Goal: Task Accomplishment & Management: Manage account settings

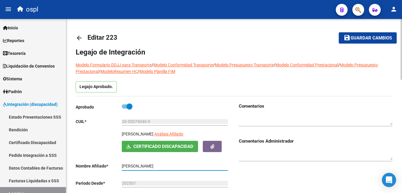
scroll to position [88, 0]
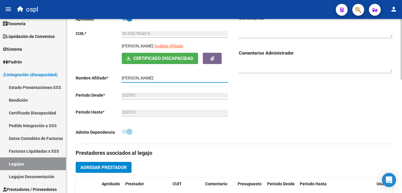
drag, startPoint x: 278, startPoint y: 103, endPoint x: 256, endPoint y: 109, distance: 22.0
click at [278, 103] on div "Comentarios Comentarios Administrador" at bounding box center [313, 79] width 159 height 129
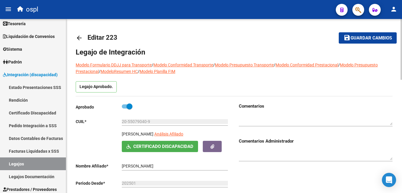
click at [79, 38] on mat-icon "arrow_back" at bounding box center [79, 37] width 7 height 7
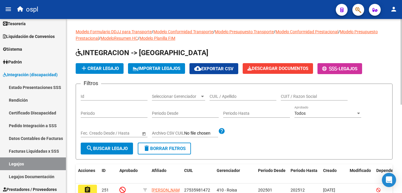
click at [231, 98] on input "CUIL / Apellido" at bounding box center [243, 96] width 67 height 5
paste input "20431753929"
type input "20431753929"
click at [118, 145] on button "search Buscar Legajo" at bounding box center [107, 148] width 52 height 12
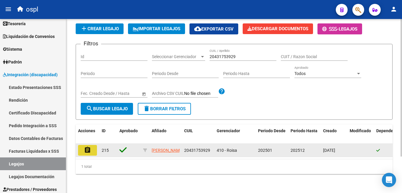
click at [91, 146] on button "assignment" at bounding box center [87, 150] width 19 height 11
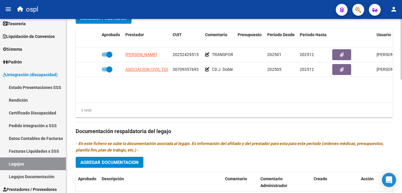
scroll to position [325, 0]
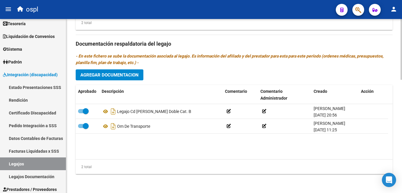
click at [128, 76] on span "Agregar Documentacion" at bounding box center [109, 74] width 58 height 5
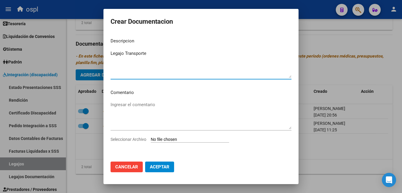
type textarea "Legajo Transporte"
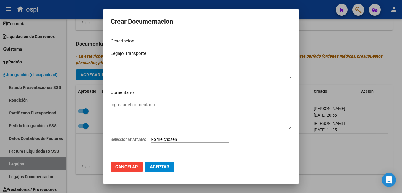
click at [208, 138] on input "Seleccionar Archivo" at bounding box center [190, 140] width 78 height 6
type input "C:\fakepath\Legajo_Transporte_Diaz [PERSON_NAME].pdf"
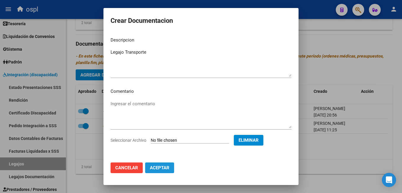
drag, startPoint x: 160, startPoint y: 166, endPoint x: 164, endPoint y: 167, distance: 3.9
click at [161, 166] on span "Aceptar" at bounding box center [160, 167] width 20 height 5
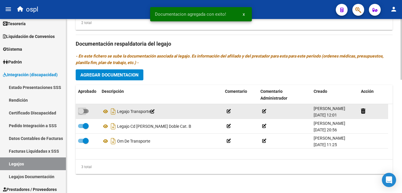
click at [85, 111] on span at bounding box center [83, 111] width 11 height 4
click at [81, 113] on input "checkbox" at bounding box center [81, 113] width 0 height 0
checkbox input "true"
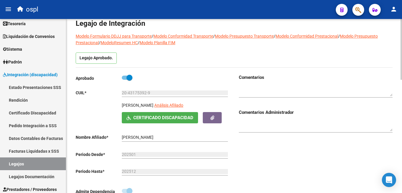
scroll to position [0, 0]
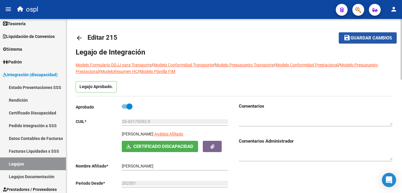
click at [358, 39] on span "Guardar cambios" at bounding box center [371, 38] width 41 height 5
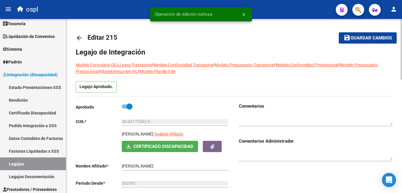
click at [78, 39] on mat-icon "arrow_back" at bounding box center [79, 37] width 7 height 7
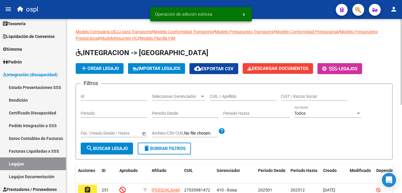
click at [227, 98] on input "CUIL / Apellido" at bounding box center [243, 96] width 67 height 5
paste input "20550790409"
type input "20550790409"
click at [116, 138] on div "Fecha inicio – Fecha fin Fec. Creado Desde / Hasta" at bounding box center [114, 133] width 67 height 17
click at [113, 149] on span "search Buscar Legajo" at bounding box center [107, 148] width 42 height 5
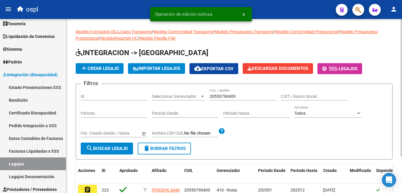
scroll to position [46, 0]
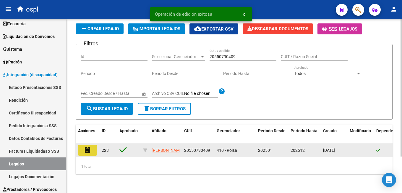
click at [90, 146] on mat-icon "assignment" at bounding box center [87, 149] width 7 height 7
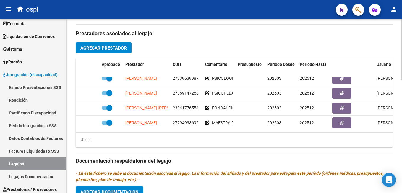
scroll to position [325, 0]
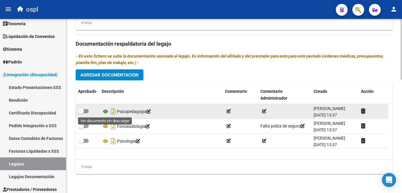
click at [103, 112] on icon at bounding box center [106, 111] width 8 height 7
click at [82, 112] on span at bounding box center [81, 111] width 6 height 6
click at [81, 113] on input "checkbox" at bounding box center [81, 113] width 0 height 0
checkbox input "true"
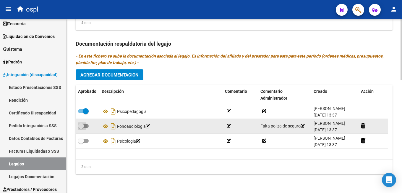
click at [80, 126] on span at bounding box center [81, 126] width 6 height 6
click at [81, 128] on input "checkbox" at bounding box center [81, 128] width 0 height 0
checkbox input "true"
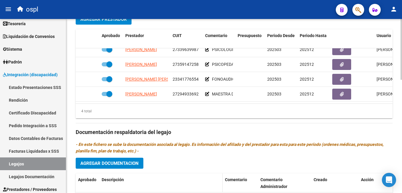
scroll to position [295, 0]
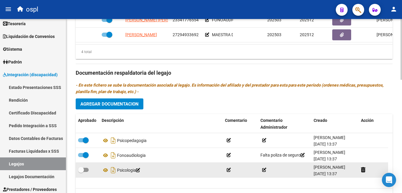
click at [84, 171] on span at bounding box center [83, 169] width 11 height 4
click at [81, 172] on input "checkbox" at bounding box center [81, 172] width 0 height 0
checkbox input "true"
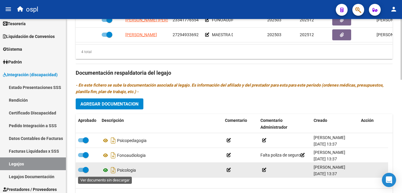
click at [105, 170] on icon at bounding box center [106, 169] width 8 height 7
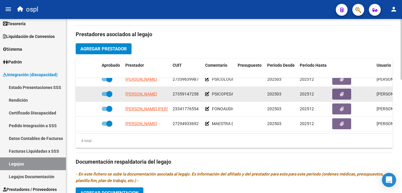
scroll to position [236, 0]
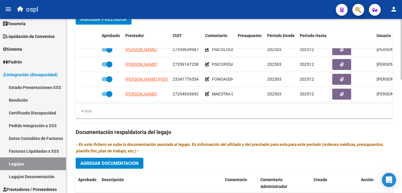
drag, startPoint x: 393, startPoint y: 71, endPoint x: 389, endPoint y: 73, distance: 4.7
click at [393, 71] on div "arrow_back Editar 223 save Guardar cambios Legajo de Integración Modelo Formula…" at bounding box center [234, 32] width 336 height 498
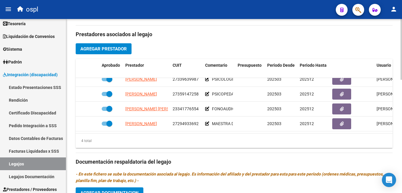
scroll to position [325, 0]
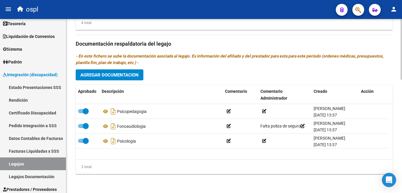
click at [103, 76] on span "Agregar Documentacion" at bounding box center [109, 74] width 58 height 5
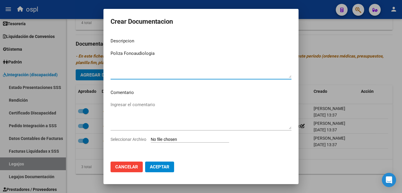
type textarea "Poliza Fonoaudiologia"
click at [187, 137] on input "Seleccionar Archivo" at bounding box center [190, 140] width 78 height 6
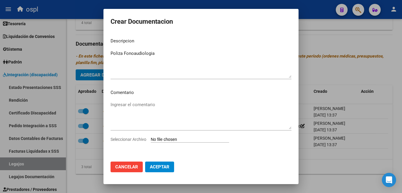
type input "C:\fakepath\SEGURO FONO.pdf"
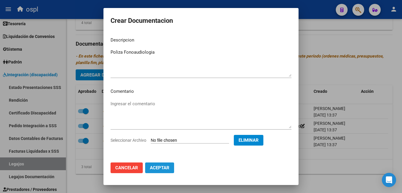
click at [165, 169] on span "Aceptar" at bounding box center [160, 167] width 20 height 5
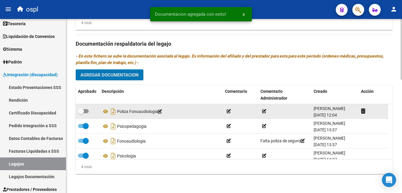
click at [84, 109] on span at bounding box center [83, 111] width 11 height 4
click at [81, 113] on input "checkbox" at bounding box center [81, 113] width 0 height 0
checkbox input "true"
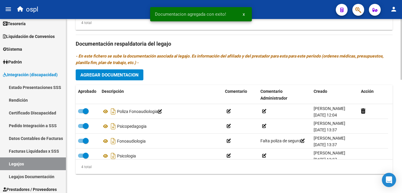
click at [111, 72] on span "Agregar Documentacion" at bounding box center [109, 74] width 58 height 5
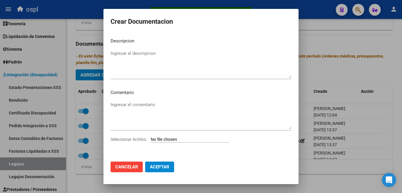
click at [167, 139] on input "Seleccionar Archivo" at bounding box center [190, 140] width 78 height 6
type input "C:\fakepath\EXPEDIENTE MALDONADO THIAGO MODULO MAESTRA DE APOYO 2025.pdf"
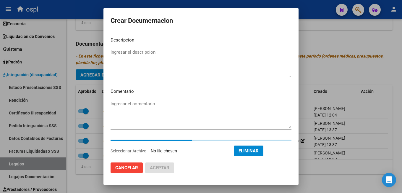
click at [138, 59] on textarea "Ingresar el descripcion" at bounding box center [201, 63] width 181 height 28
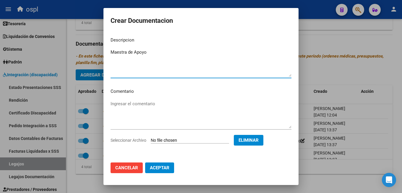
type textarea "Maestra de Apoyo"
click at [161, 165] on span "Aceptar" at bounding box center [160, 167] width 20 height 5
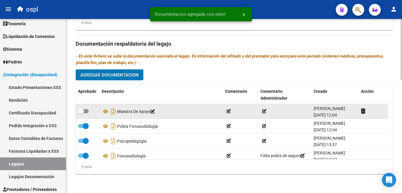
click at [86, 111] on span at bounding box center [83, 111] width 11 height 4
click at [81, 113] on input "checkbox" at bounding box center [81, 113] width 0 height 0
checkbox input "true"
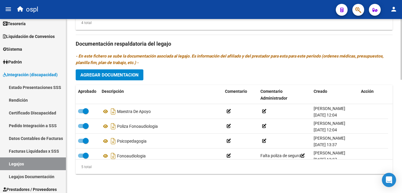
click at [99, 75] on span "Agregar Documentacion" at bounding box center [109, 74] width 58 height 5
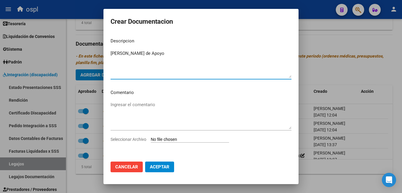
type textarea "[PERSON_NAME] de Apoyo"
click at [171, 139] on input "Seleccionar Archivo" at bounding box center [190, 140] width 78 height 6
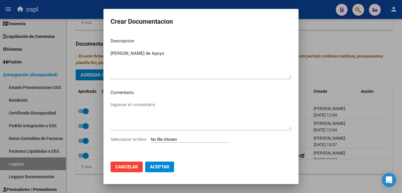
type input "C:\fakepath\Documentacion Maldonado.pdf"
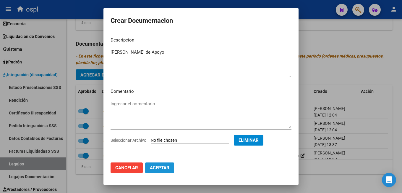
click at [172, 167] on button "Aceptar" at bounding box center [159, 167] width 29 height 11
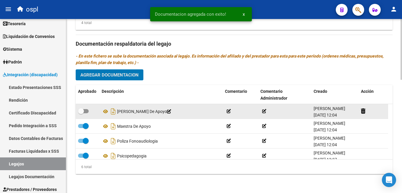
click at [87, 112] on span at bounding box center [83, 111] width 11 height 4
click at [81, 113] on input "checkbox" at bounding box center [81, 113] width 0 height 0
checkbox input "true"
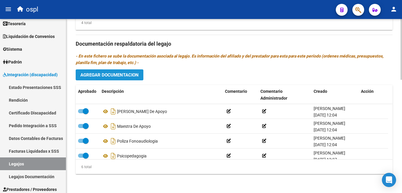
click at [96, 73] on span "Agregar Documentacion" at bounding box center [109, 74] width 58 height 5
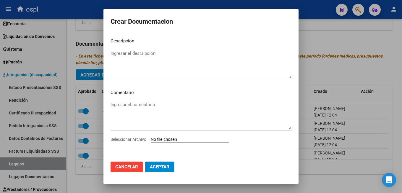
click at [163, 140] on input "Seleccionar Archivo" at bounding box center [190, 140] width 78 height 6
type input "C:\fakepath\Documentacion Maldonado.pdf"
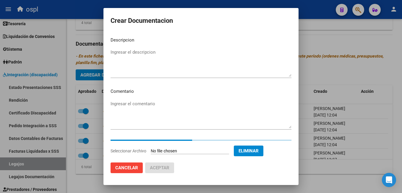
click at [149, 58] on textarea "Ingresar el descripcion" at bounding box center [201, 63] width 181 height 28
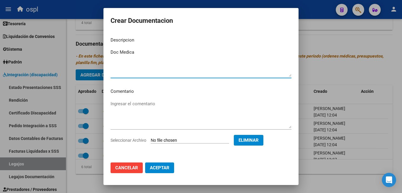
type textarea "Doc Medica"
drag, startPoint x: 166, startPoint y: 164, endPoint x: 204, endPoint y: 168, distance: 37.8
click at [166, 165] on button "Aceptar" at bounding box center [159, 167] width 29 height 11
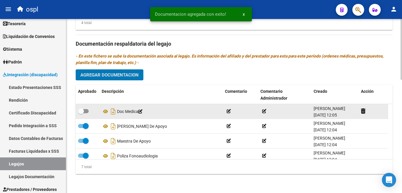
click at [82, 108] on span at bounding box center [81, 111] width 6 height 6
click at [81, 113] on input "checkbox" at bounding box center [81, 113] width 0 height 0
checkbox input "true"
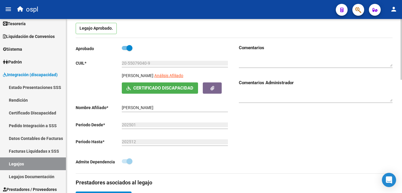
scroll to position [0, 0]
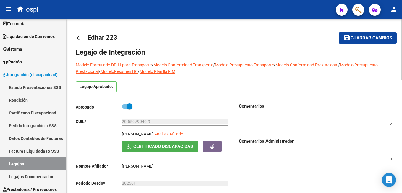
click at [374, 40] on span "Guardar cambios" at bounding box center [371, 38] width 41 height 5
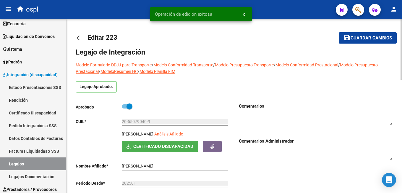
click at [78, 39] on mat-icon "arrow_back" at bounding box center [79, 37] width 7 height 7
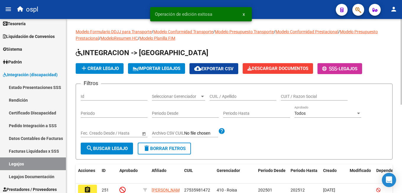
click at [220, 96] on input "CUIL / Apellido" at bounding box center [243, 96] width 67 height 5
paste input "20532688869"
type input "20532688869"
click at [110, 151] on span "search Buscar Legajo" at bounding box center [107, 148] width 42 height 5
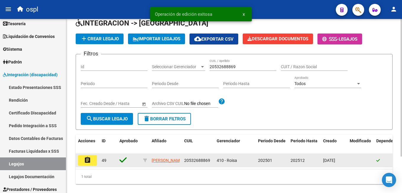
click at [91, 163] on button "assignment" at bounding box center [87, 160] width 19 height 11
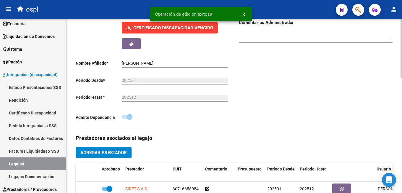
type input "[PERSON_NAME]"
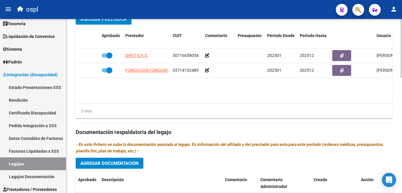
scroll to position [311, 0]
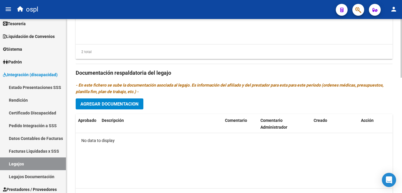
click at [125, 107] on span "Agregar Documentacion" at bounding box center [109, 103] width 58 height 5
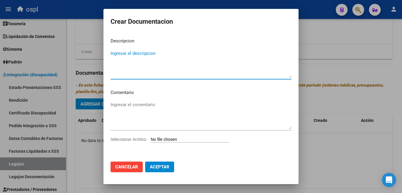
type textarea "R"
type textarea "CET"
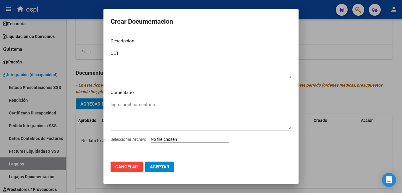
click at [181, 138] on input "Seleccionar Archivo" at bounding box center [190, 140] width 78 height 6
type input "C:\fakepath\[PERSON_NAME] 2025.pdf"
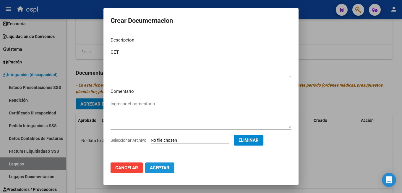
click at [165, 167] on span "Aceptar" at bounding box center [160, 167] width 20 height 5
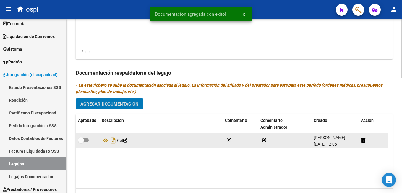
click at [84, 141] on span at bounding box center [83, 140] width 11 height 4
click at [81, 142] on input "checkbox" at bounding box center [81, 142] width 0 height 0
checkbox input "true"
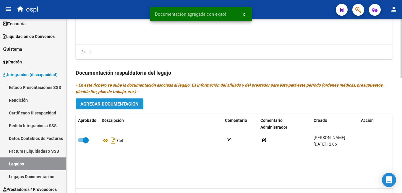
click at [107, 104] on span "Agregar Documentacion" at bounding box center [109, 103] width 58 height 5
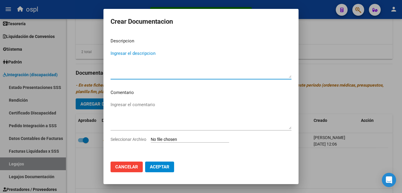
click at [181, 139] on input "Seleccionar Archivo" at bounding box center [190, 140] width 78 height 6
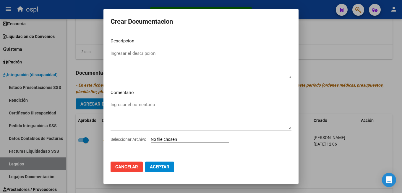
type input "C:\fakepath\[PERSON_NAME] REHAB 2025.pdf"
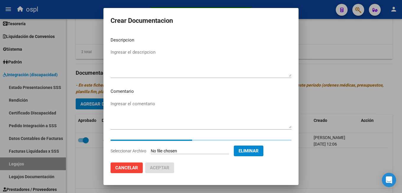
click at [186, 63] on textarea "Ingresar el descripcion" at bounding box center [201, 63] width 181 height 28
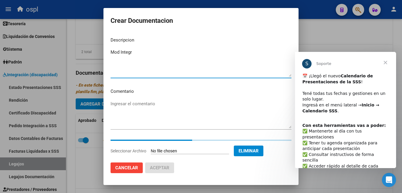
scroll to position [0, 0]
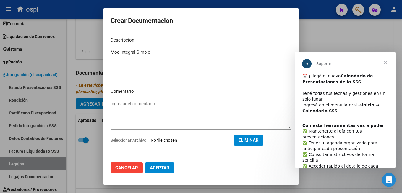
type textarea "Mod Integral Simple"
click at [157, 165] on span "Aceptar" at bounding box center [160, 167] width 20 height 5
checkbox input "false"
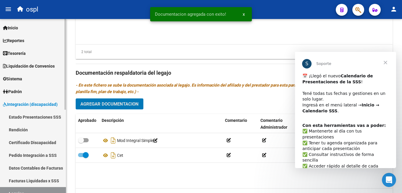
click at [15, 103] on span "Integración (discapacidad)" at bounding box center [30, 104] width 55 height 7
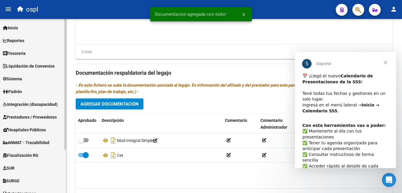
click at [18, 28] on span "Inicio" at bounding box center [10, 28] width 15 height 7
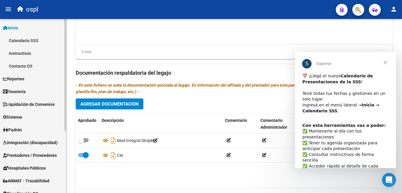
click at [32, 39] on link "Calendario SSS" at bounding box center [33, 40] width 66 height 13
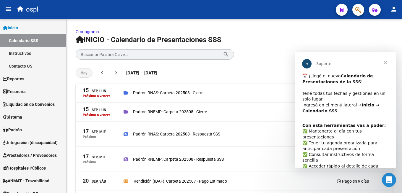
click at [386, 62] on span "Cerrar" at bounding box center [385, 62] width 21 height 21
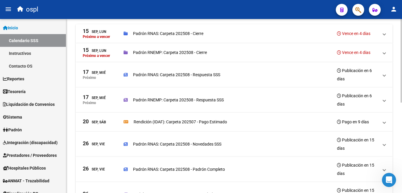
scroll to position [89, 0]
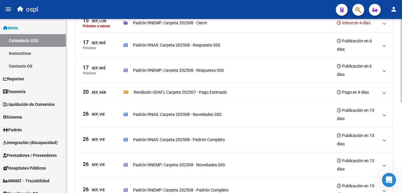
click at [223, 92] on p "Rendición (IDAF): Carpeta 202507 - Pago Estimado" at bounding box center [181, 92] width 94 height 7
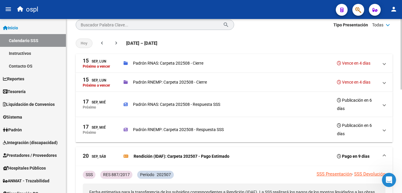
scroll to position [59, 0]
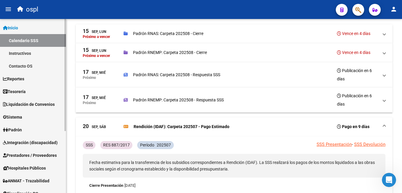
click at [35, 54] on link "Instructivos" at bounding box center [33, 53] width 66 height 13
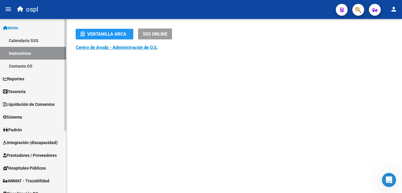
click at [36, 66] on link "Contacto OS" at bounding box center [33, 65] width 66 height 13
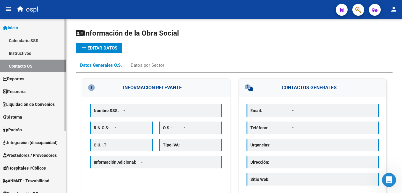
click at [7, 28] on icon at bounding box center [5, 28] width 5 height 4
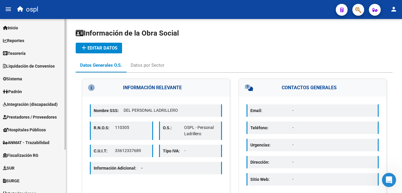
click at [29, 104] on span "Integración (discapacidad)" at bounding box center [30, 104] width 55 height 7
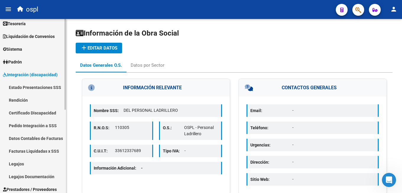
scroll to position [59, 0]
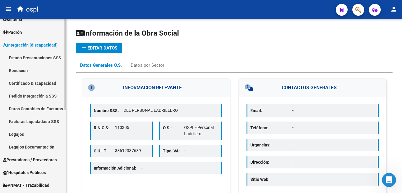
click at [30, 134] on link "Legajos" at bounding box center [33, 134] width 66 height 13
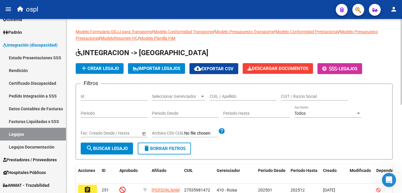
click at [249, 48] on div "Modelo Formulario DDJJ para Transporte / Modelo Conformidad Transporte / Modelo…" at bounding box center [234, 183] width 317 height 311
click at [224, 97] on input "CUIL / Apellido" at bounding box center [243, 96] width 67 height 5
paste input "20532688869"
type input "20532688869"
click at [110, 147] on span "search Buscar Legajo" at bounding box center [107, 148] width 42 height 5
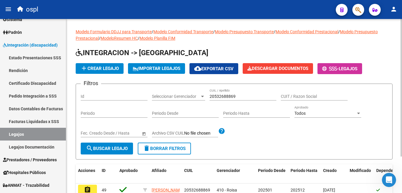
scroll to position [46, 0]
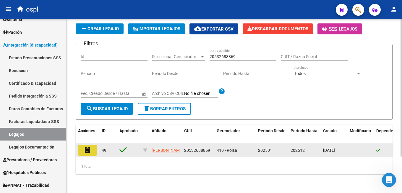
click at [86, 146] on mat-icon "assignment" at bounding box center [87, 149] width 7 height 7
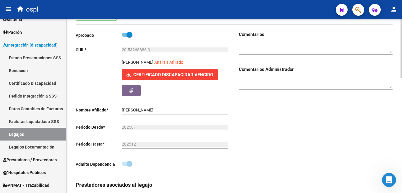
type input "[PERSON_NAME]"
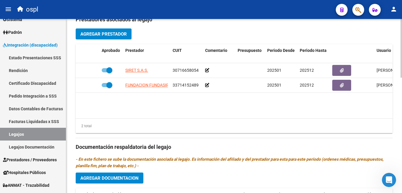
scroll to position [296, 0]
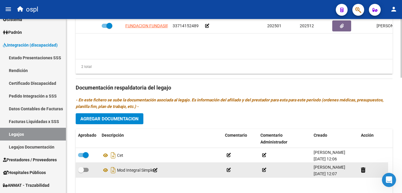
click at [86, 170] on span at bounding box center [83, 169] width 11 height 4
click at [81, 172] on input "checkbox" at bounding box center [81, 172] width 0 height 0
checkbox input "true"
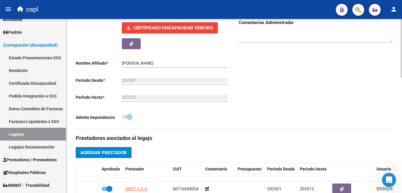
scroll to position [59, 0]
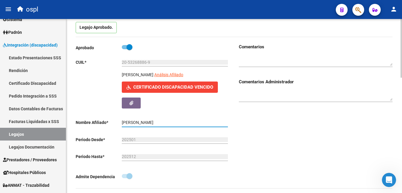
drag, startPoint x: 123, startPoint y: 122, endPoint x: 174, endPoint y: 121, distance: 51.8
click at [174, 121] on input "[PERSON_NAME]" at bounding box center [175, 122] width 106 height 5
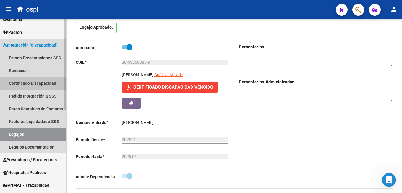
click at [26, 83] on link "Certificado Discapacidad" at bounding box center [33, 83] width 66 height 13
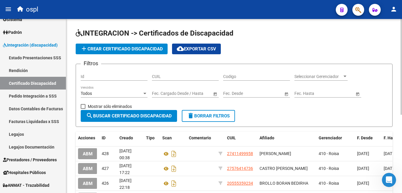
click at [180, 78] on input "CUIL" at bounding box center [185, 76] width 67 height 5
paste input "53-268886"
click at [152, 76] on div "Filtros Id 53-268886 CUIL Codigo Seleccionar Gerenciador Seleccionar Gerenciado…" at bounding box center [234, 89] width 307 height 41
click at [154, 76] on input "53-268886" at bounding box center [185, 76] width 67 height 5
click at [189, 75] on input "20-53268886" at bounding box center [185, 76] width 67 height 5
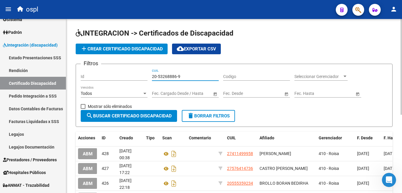
type input "20-53268886-9"
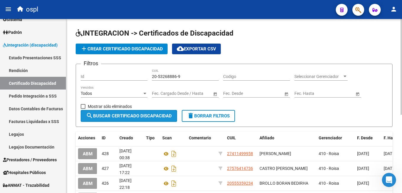
click at [125, 115] on span "search Buscar Certificado Discapacidad" at bounding box center [129, 115] width 86 height 5
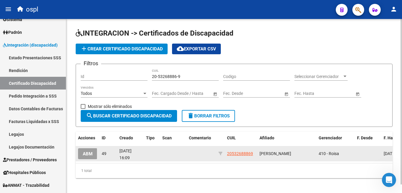
click at [91, 155] on span "ABM" at bounding box center [88, 153] width 10 height 5
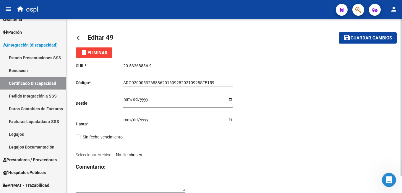
click at [146, 83] on input "ARG02000532688862016092820210928SFE159" at bounding box center [177, 82] width 109 height 5
paste input "-02-00053268886-20220916-20320916-SFE-159"
click at [133, 83] on input "ARG-02-00053268886-20220916-20320916-SFE-159" at bounding box center [177, 82] width 109 height 5
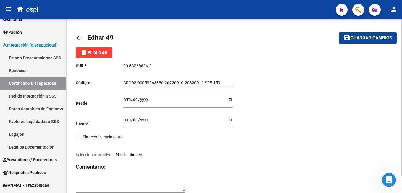
click at [136, 82] on input "ARG02-00053268886-20220916-20320916-SFE-159" at bounding box center [177, 82] width 109 height 5
click at [137, 82] on input "ARG02-00053268886-20220916-20320916-SFE-159" at bounding box center [177, 82] width 109 height 5
click at [163, 81] on input "ARG0200053268886-20220916-20320916-SFE-159" at bounding box center [177, 82] width 109 height 5
click at [181, 82] on input "ARG020005326888620220916-20320916-SFE-159" at bounding box center [177, 82] width 109 height 5
click at [200, 82] on input "ARG02000532688862022091620320916-SFE-159" at bounding box center [177, 82] width 109 height 5
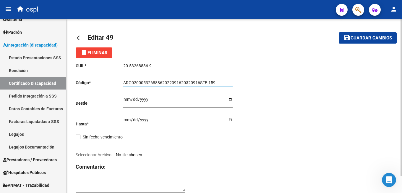
click at [207, 82] on input "ARG02000532688862022091620320916SFE-159" at bounding box center [177, 82] width 109 height 5
type input "ARG02000532688862022091620320916SFE159"
click at [127, 101] on input "Ingresar fec. Desde" at bounding box center [177, 101] width 109 height 9
type input "[DATE]"
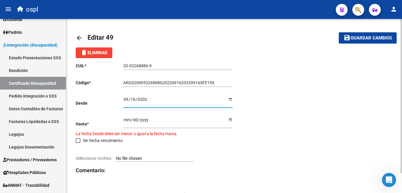
click at [127, 122] on input "[DATE]" at bounding box center [177, 121] width 109 height 9
type input "[DATE]"
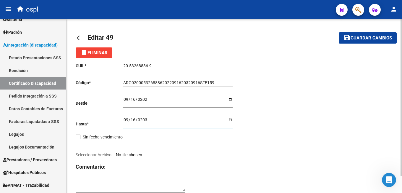
click at [212, 138] on div "CUIL * 20-53268886-9 Ingresar el CUIL Código * ARG02000532688862022091620320916…" at bounding box center [155, 127] width 159 height 139
click at [128, 154] on input "Seleccionar Archivo" at bounding box center [155, 155] width 78 height 6
type input "C:\fakepath\CUD_RAJOY MAXIMILIANO.pdf"
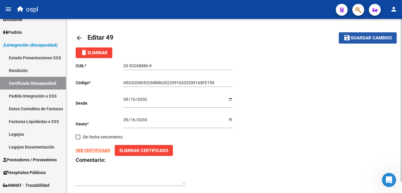
click at [357, 39] on span "Guardar cambios" at bounding box center [371, 38] width 41 height 5
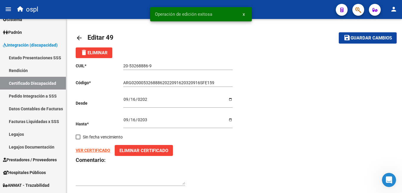
click at [80, 38] on mat-icon "arrow_back" at bounding box center [79, 37] width 7 height 7
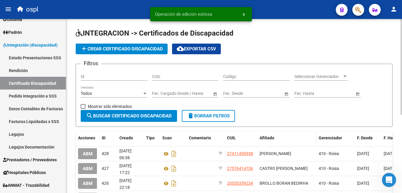
scroll to position [59, 0]
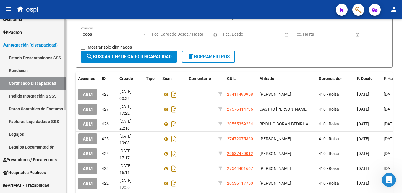
click at [20, 134] on link "Legajos" at bounding box center [33, 134] width 66 height 13
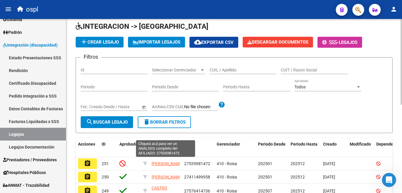
scroll to position [59, 0]
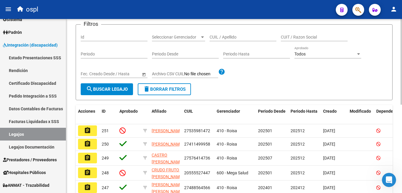
click at [222, 36] on input "CUIL / Apellido" at bounding box center [243, 37] width 67 height 5
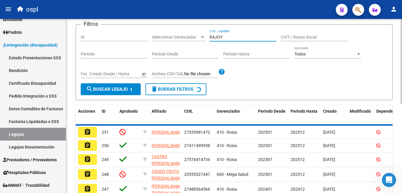
scroll to position [46, 0]
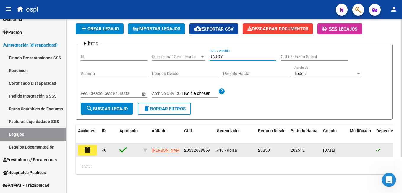
type input "RAJOY"
drag, startPoint x: 99, startPoint y: 146, endPoint x: 93, endPoint y: 146, distance: 5.3
click at [97, 146] on datatable-body-cell "assignment" at bounding box center [88, 150] width 24 height 13
click at [91, 146] on button "assignment" at bounding box center [87, 150] width 19 height 11
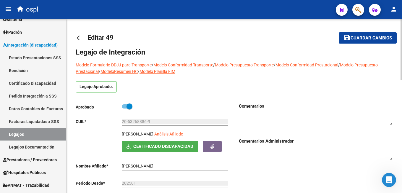
type input "[PERSON_NAME]"
click at [375, 40] on span "Guardar cambios" at bounding box center [371, 38] width 41 height 5
click at [363, 38] on span "Guardar cambios" at bounding box center [371, 38] width 41 height 5
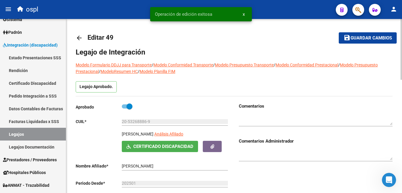
click at [79, 37] on mat-icon "arrow_back" at bounding box center [79, 37] width 7 height 7
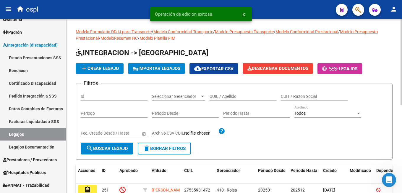
click at [226, 96] on input "CUIL / Apellido" at bounding box center [243, 96] width 67 height 5
paste input "27559428065"
type input "27559428065"
drag, startPoint x: 122, startPoint y: 149, endPoint x: 152, endPoint y: 148, distance: 29.6
click at [123, 149] on span "search Buscar Legajo" at bounding box center [107, 148] width 42 height 5
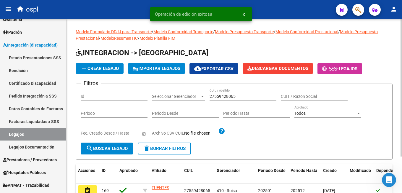
scroll to position [46, 0]
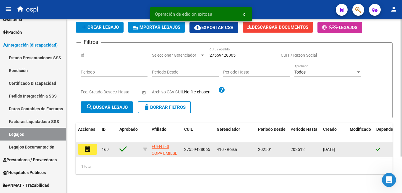
click at [87, 145] on mat-icon "assignment" at bounding box center [87, 148] width 7 height 7
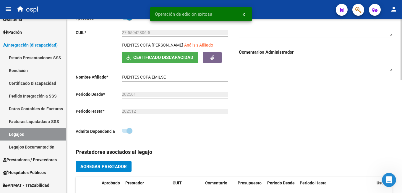
type input "FUENTES COPA [PERSON_NAME]"
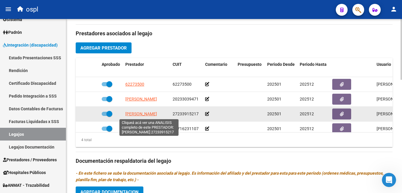
click at [138, 115] on span "[PERSON_NAME]" at bounding box center [141, 113] width 32 height 5
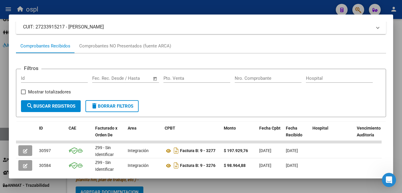
scroll to position [86, 0]
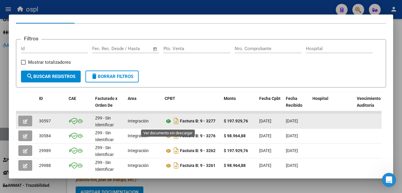
click at [168, 124] on icon at bounding box center [169, 120] width 8 height 7
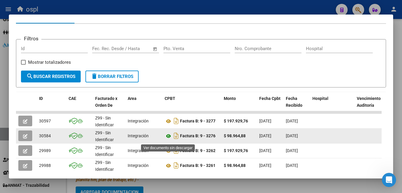
click at [169, 138] on icon at bounding box center [169, 135] width 8 height 7
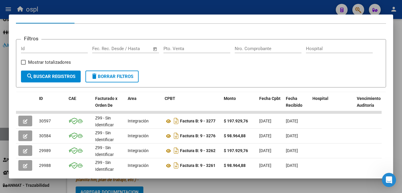
click at [169, 184] on div at bounding box center [201, 96] width 402 height 193
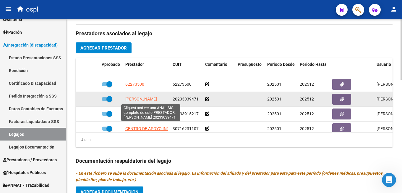
click at [129, 98] on span "[PERSON_NAME]" at bounding box center [141, 98] width 32 height 5
type textarea "20233039471"
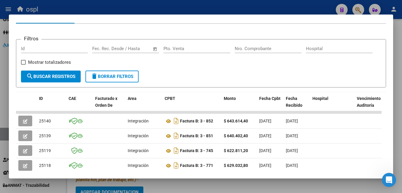
click at [253, 186] on div at bounding box center [201, 96] width 402 height 193
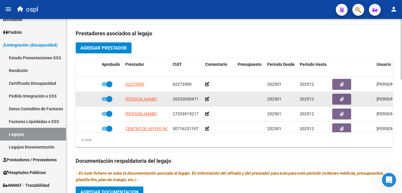
click at [107, 101] on span at bounding box center [110, 99] width 6 height 6
click at [105, 101] on input "checkbox" at bounding box center [104, 101] width 0 height 0
click at [80, 99] on icon at bounding box center [80, 99] width 4 height 4
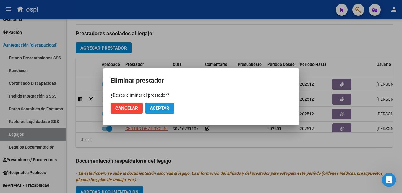
click at [167, 110] on span "Aceptar" at bounding box center [160, 107] width 20 height 5
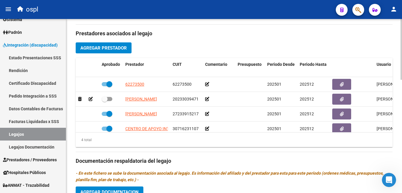
checkbox input "true"
checkbox input "false"
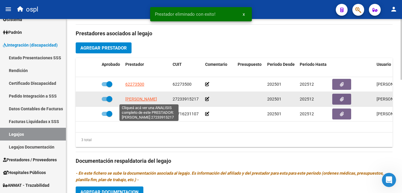
click at [148, 100] on span "[PERSON_NAME]" at bounding box center [141, 98] width 32 height 5
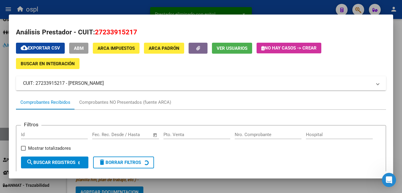
scroll to position [70, 0]
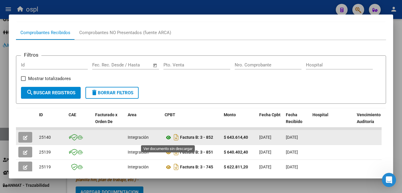
click at [167, 139] on icon at bounding box center [169, 137] width 8 height 7
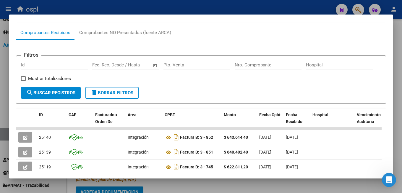
click at [215, 183] on div at bounding box center [201, 96] width 402 height 193
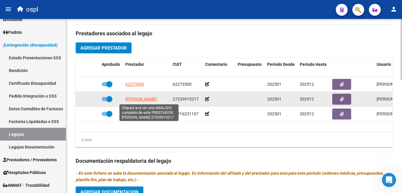
click at [155, 99] on span "[PERSON_NAME]" at bounding box center [141, 98] width 32 height 5
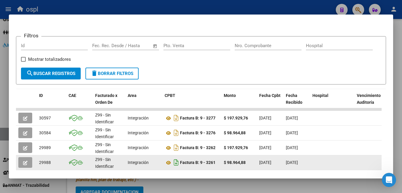
scroll to position [118, 0]
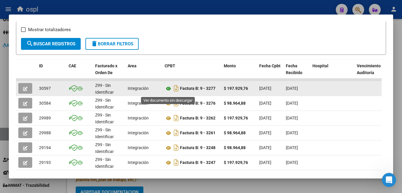
click at [167, 90] on icon at bounding box center [169, 88] width 8 height 7
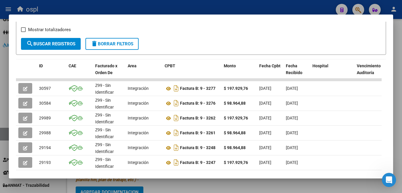
click at [69, 6] on div at bounding box center [201, 96] width 402 height 193
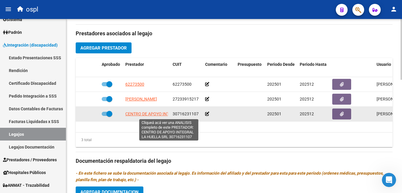
click at [147, 115] on span "CENTRO DE APOYO INTEGRAL LA HUELLA SRL" at bounding box center [168, 113] width 87 height 5
type textarea "30716231107"
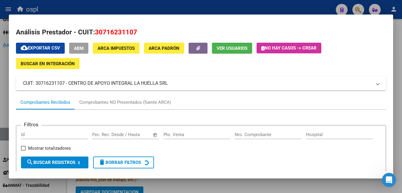
scroll to position [59, 0]
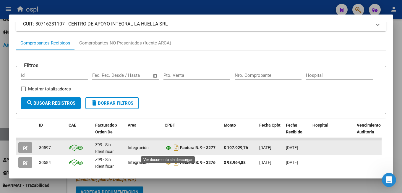
click at [168, 150] on icon at bounding box center [169, 147] width 8 height 7
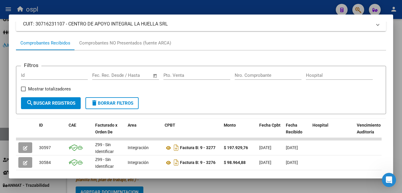
drag, startPoint x: 189, startPoint y: 186, endPoint x: 184, endPoint y: 173, distance: 14.3
click at [189, 186] on div at bounding box center [201, 96] width 402 height 193
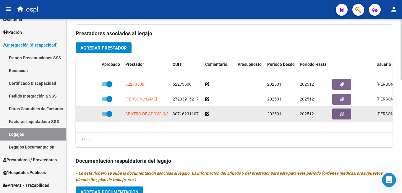
click at [148, 111] on app-link-go-to "CENTRO DE APOYO INTEGRAL LA HUELLA SRL" at bounding box center [168, 113] width 87 height 7
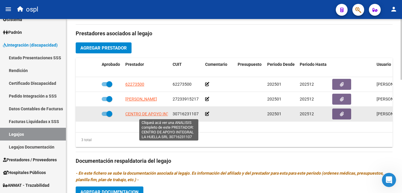
click at [166, 112] on span "CENTRO DE APOYO INTEGRAL LA HUELLA SRL" at bounding box center [168, 113] width 87 height 5
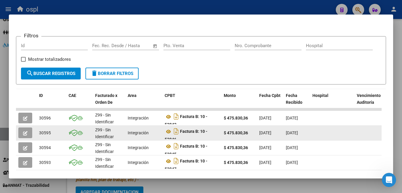
scroll to position [118, 0]
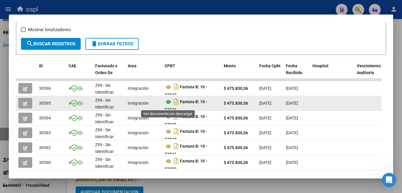
click at [169, 105] on icon at bounding box center [169, 101] width 8 height 7
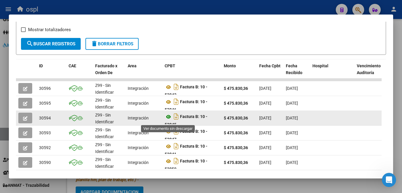
click at [168, 120] on icon at bounding box center [169, 116] width 8 height 7
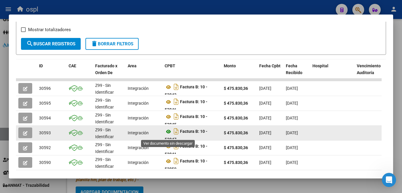
click at [170, 135] on icon at bounding box center [169, 131] width 8 height 7
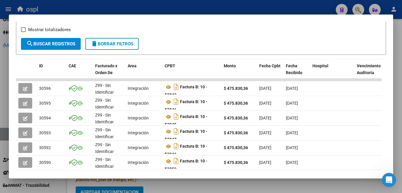
click at [206, 186] on div at bounding box center [201, 96] width 402 height 193
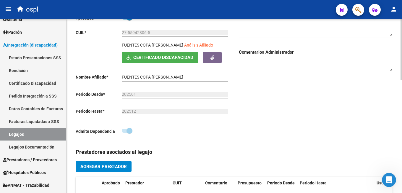
scroll to position [59, 0]
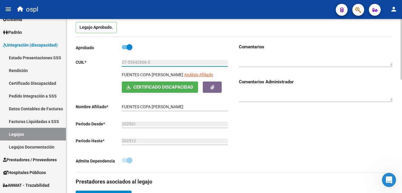
drag, startPoint x: 153, startPoint y: 61, endPoint x: 118, endPoint y: 62, distance: 34.9
click at [118, 62] on app-form-text-field "CUIL * 27-55942806-5 Ingresar CUIL" at bounding box center [152, 62] width 152 height 5
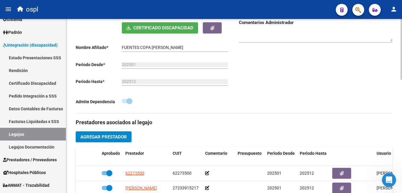
scroll to position [148, 0]
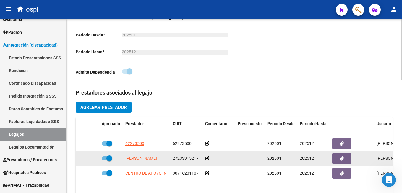
drag, startPoint x: 123, startPoint y: 158, endPoint x: 197, endPoint y: 159, distance: 74.0
click at [196, 160] on div "[PERSON_NAME] 27233915217 202501 202512 Juan P [DATE]" at bounding box center [258, 158] width 364 height 15
drag, startPoint x: 198, startPoint y: 158, endPoint x: 124, endPoint y: 159, distance: 74.0
click at [124, 159] on div "[PERSON_NAME] 27233915217 202501 202512 Juan P [DATE]" at bounding box center [258, 158] width 364 height 15
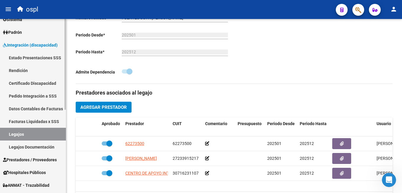
copy div "[PERSON_NAME] 27233915217"
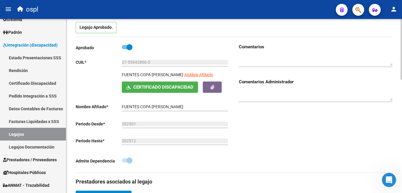
scroll to position [30, 0]
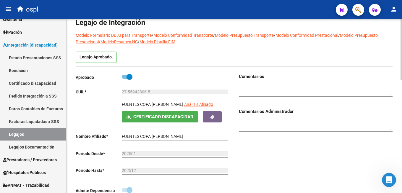
drag, startPoint x: 122, startPoint y: 104, endPoint x: 177, endPoint y: 103, distance: 55.1
click at [177, 103] on div "FUENTES COPA [PERSON_NAME] Análisis Afiliado" at bounding box center [176, 106] width 108 height 10
copy p "FUENTES COPA [PERSON_NAME]"
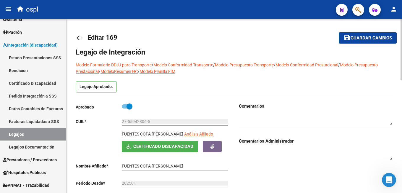
click at [378, 37] on span "Guardar cambios" at bounding box center [371, 38] width 41 height 5
click at [78, 37] on mat-icon "arrow_back" at bounding box center [79, 37] width 7 height 7
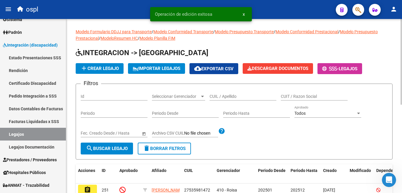
click at [224, 97] on input "CUIL / Apellido" at bounding box center [243, 96] width 67 height 5
paste input "27496647535"
type input "27496647535"
click at [123, 150] on span "search Buscar Legajo" at bounding box center [107, 148] width 42 height 5
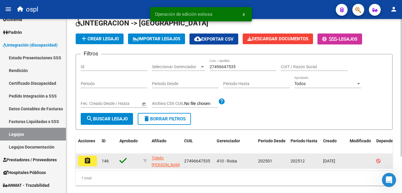
scroll to position [46, 0]
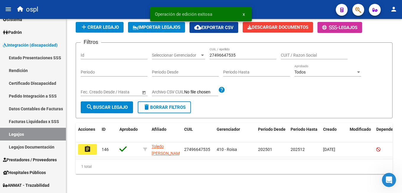
drag, startPoint x: 90, startPoint y: 141, endPoint x: 113, endPoint y: 143, distance: 22.6
click at [90, 145] on mat-icon "assignment" at bounding box center [87, 148] width 7 height 7
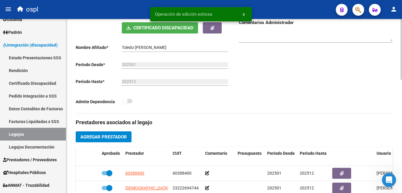
type input "[PERSON_NAME]"
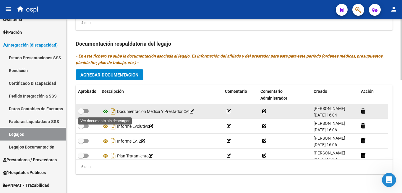
click at [104, 111] on icon at bounding box center [106, 111] width 8 height 7
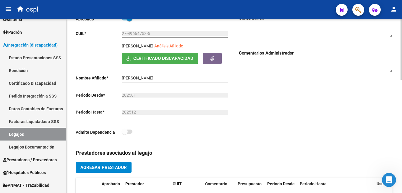
scroll to position [58, 0]
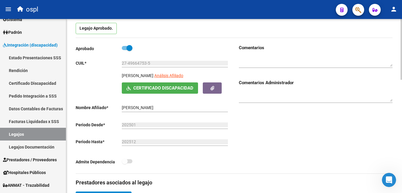
drag, startPoint x: 134, startPoint y: 75, endPoint x: 172, endPoint y: 74, distance: 37.9
click at [172, 74] on div "TOLEDO [PERSON_NAME] Análisis Afiliado Certificado Discapacidad [PERSON_NAME]" at bounding box center [153, 82] width 154 height 21
copy p "[PERSON_NAME]"
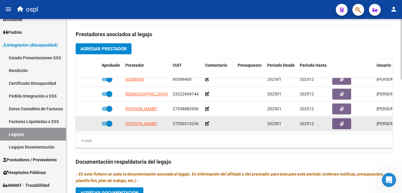
scroll to position [236, 0]
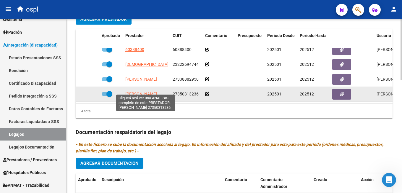
click at [141, 91] on span "[PERSON_NAME]" at bounding box center [141, 93] width 32 height 5
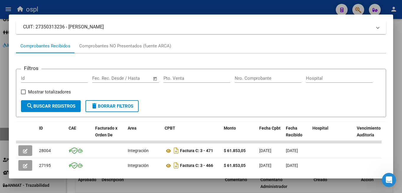
scroll to position [86, 0]
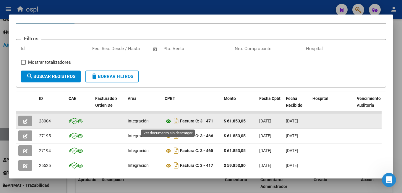
click at [168, 122] on icon at bounding box center [169, 120] width 8 height 7
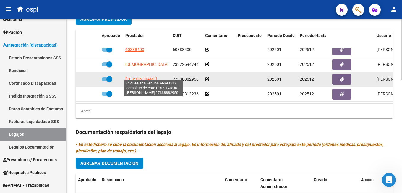
click at [151, 77] on span "[PERSON_NAME]" at bounding box center [141, 79] width 32 height 5
type textarea "27338882950"
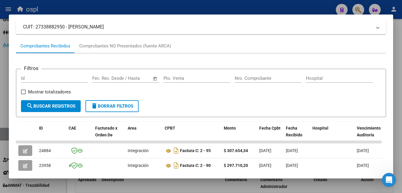
scroll to position [115, 0]
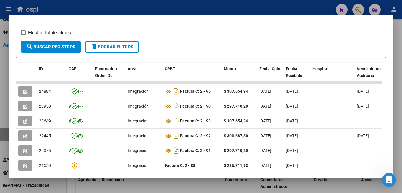
click at [207, 179] on div at bounding box center [201, 96] width 402 height 193
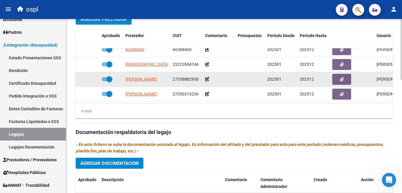
click at [110, 76] on span at bounding box center [110, 79] width 6 height 6
click at [105, 81] on input "checkbox" at bounding box center [104, 81] width 0 height 0
click at [81, 77] on icon at bounding box center [80, 79] width 4 height 4
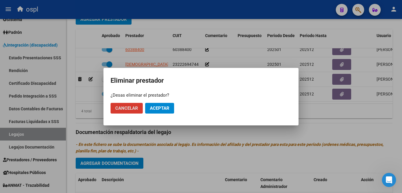
click at [162, 105] on button "Aceptar" at bounding box center [159, 108] width 29 height 11
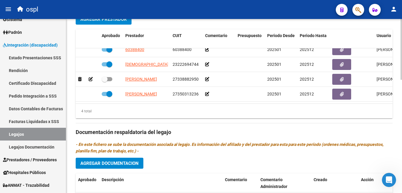
checkbox input "true"
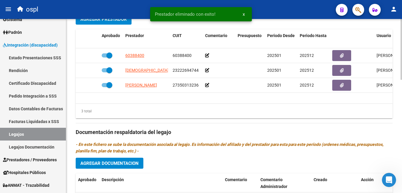
scroll to position [206, 0]
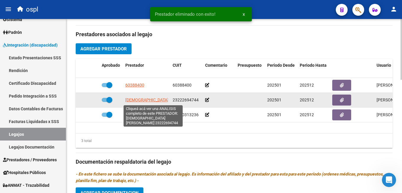
click at [150, 100] on span "[DEMOGRAPHIC_DATA] [PERSON_NAME]" at bounding box center [163, 99] width 76 height 5
type textarea "23222694744"
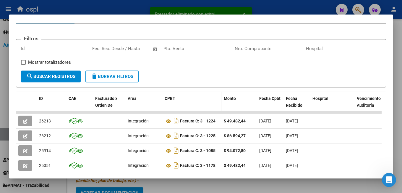
scroll to position [115, 0]
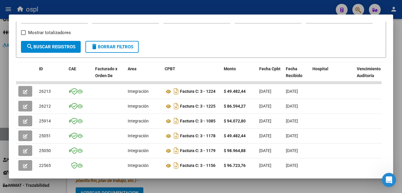
click at [258, 177] on mat-dialog-container "Análisis Prestador - CUIT: 23222694744 cloud_download Exportar CSV ABM ARCA Imp…" at bounding box center [201, 97] width 385 height 164
click at [183, 183] on div at bounding box center [201, 96] width 402 height 193
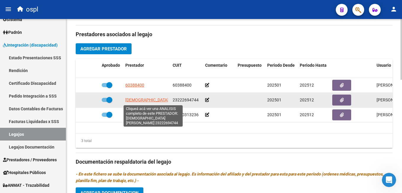
click at [138, 99] on span "[DEMOGRAPHIC_DATA] [PERSON_NAME]" at bounding box center [163, 99] width 76 height 5
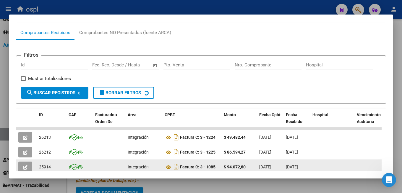
scroll to position [129, 0]
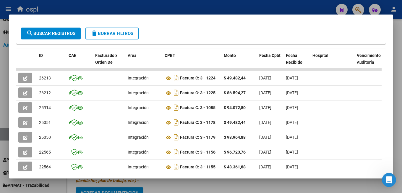
click at [236, 184] on div at bounding box center [201, 96] width 402 height 193
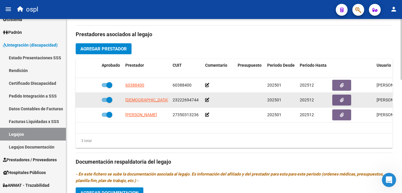
click at [113, 99] on div at bounding box center [111, 100] width 19 height 8
click at [106, 100] on span at bounding box center [107, 100] width 11 height 4
click at [105, 102] on input "checkbox" at bounding box center [104, 102] width 0 height 0
click at [80, 101] on icon at bounding box center [80, 100] width 4 height 4
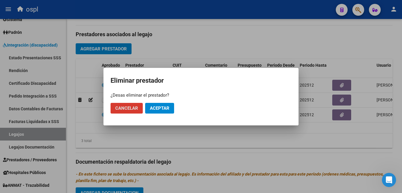
click at [158, 104] on button "Aceptar" at bounding box center [159, 108] width 29 height 11
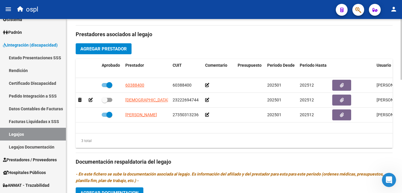
checkbox input "true"
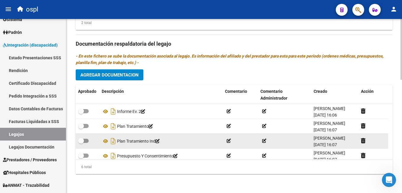
scroll to position [36, 0]
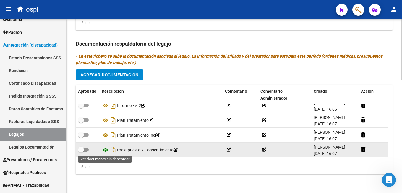
click at [107, 150] on icon at bounding box center [106, 149] width 8 height 7
click at [107, 149] on icon at bounding box center [106, 149] width 8 height 7
click at [85, 147] on span at bounding box center [83, 149] width 11 height 4
click at [81, 152] on input "checkbox" at bounding box center [81, 152] width 0 height 0
checkbox input "true"
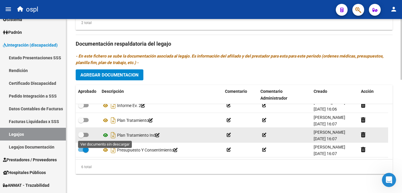
click at [106, 134] on icon at bounding box center [106, 134] width 8 height 7
click at [86, 133] on span at bounding box center [83, 135] width 11 height 4
click at [81, 137] on input "checkbox" at bounding box center [81, 137] width 0 height 0
checkbox input "true"
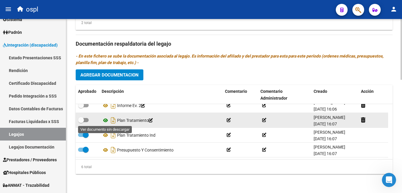
click at [106, 119] on icon at bounding box center [106, 120] width 8 height 7
click at [85, 119] on span at bounding box center [83, 120] width 11 height 4
click at [81, 122] on input "checkbox" at bounding box center [81, 122] width 0 height 0
checkbox input "true"
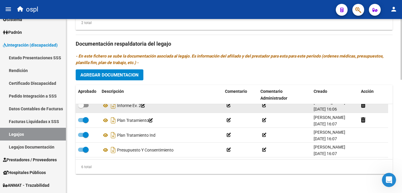
scroll to position [6, 0]
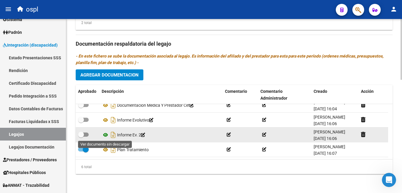
click at [107, 134] on icon at bounding box center [106, 134] width 8 height 7
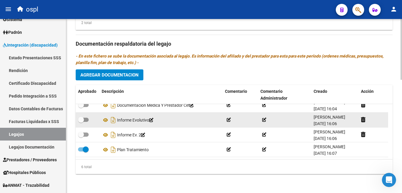
click at [84, 120] on span at bounding box center [81, 120] width 6 height 6
click at [81, 122] on input "checkbox" at bounding box center [81, 122] width 0 height 0
checkbox input "true"
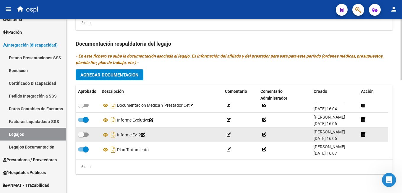
click at [85, 133] on span at bounding box center [83, 134] width 11 height 4
click at [81, 136] on input "checkbox" at bounding box center [81, 136] width 0 height 0
checkbox input "true"
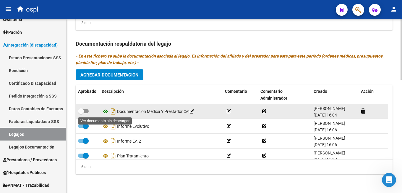
click at [104, 111] on icon at bounding box center [106, 111] width 8 height 7
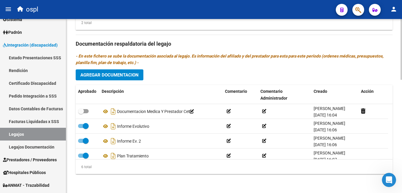
click at [116, 72] on button "Agregar Documentacion" at bounding box center [110, 74] width 68 height 11
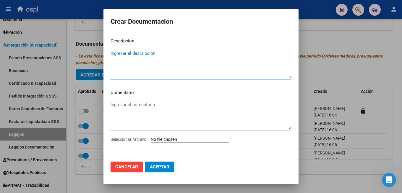
click at [168, 140] on input "Seleccionar Archivo" at bounding box center [190, 140] width 78 height 6
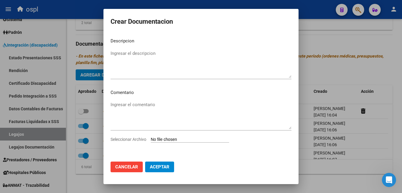
type input "C:\fakepath\AFIP - Administración Federal de Ingresos Públicos.pdf"
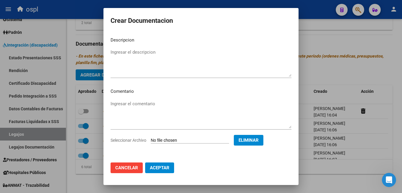
click at [126, 57] on textarea "Ingresar el descripcion" at bounding box center [201, 63] width 181 height 28
type textarea "c"
type textarea "Constancia de CUIT"
click at [155, 164] on button "Aceptar" at bounding box center [159, 167] width 29 height 11
checkbox input "false"
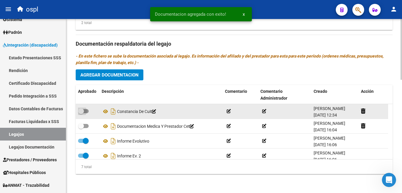
click at [85, 111] on span at bounding box center [83, 111] width 11 height 4
click at [81, 113] on input "checkbox" at bounding box center [81, 113] width 0 height 0
checkbox input "true"
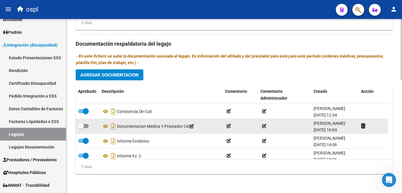
click at [86, 128] on span at bounding box center [83, 126] width 11 height 4
click at [81, 128] on input "checkbox" at bounding box center [81, 128] width 0 height 0
checkbox input "true"
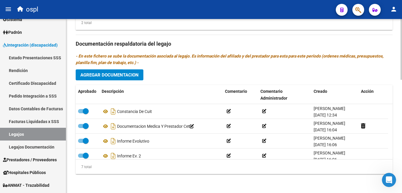
click at [103, 76] on span "Agregar Documentacion" at bounding box center [109, 74] width 58 height 5
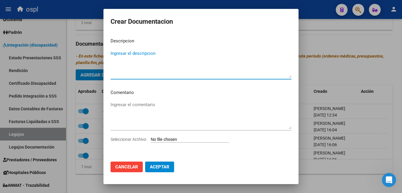
click at [170, 141] on input "Seleccionar Archivo" at bounding box center [190, 140] width 78 height 6
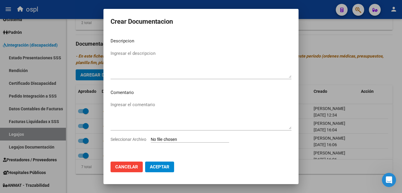
type input "C:\fakepath\Doc_prestador.pdf"
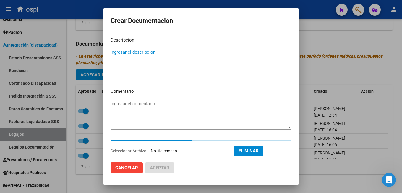
click at [162, 58] on textarea "Ingresar el descripcion" at bounding box center [201, 63] width 181 height 28
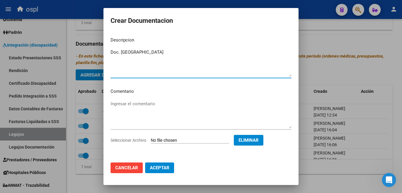
type textarea "Doc. [GEOGRAPHIC_DATA]"
click at [160, 167] on span "Aceptar" at bounding box center [160, 167] width 20 height 5
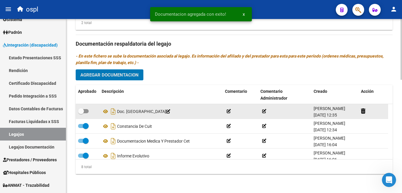
click at [83, 112] on span at bounding box center [81, 111] width 6 height 6
click at [81, 113] on input "checkbox" at bounding box center [81, 113] width 0 height 0
checkbox input "true"
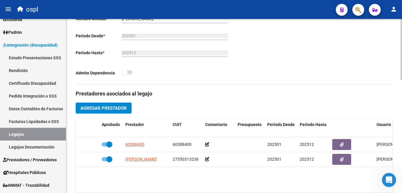
scroll to position [29, 0]
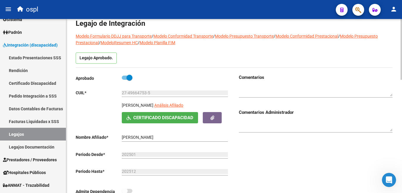
drag, startPoint x: 121, startPoint y: 106, endPoint x: 172, endPoint y: 103, distance: 50.7
click at [172, 103] on div "TOLEDO [PERSON_NAME] Análisis Afiliado Certificado Discapacidad [PERSON_NAME]" at bounding box center [153, 112] width 154 height 21
copy p "[PERSON_NAME]"
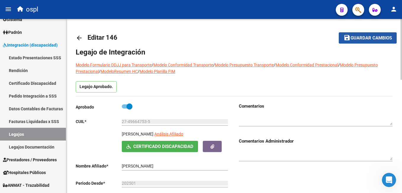
click at [389, 33] on button "save Guardar cambios" at bounding box center [368, 37] width 58 height 11
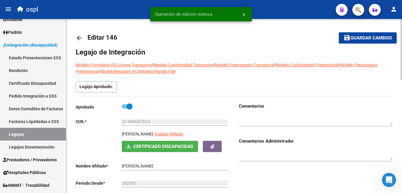
click at [78, 36] on mat-icon "arrow_back" at bounding box center [79, 37] width 7 height 7
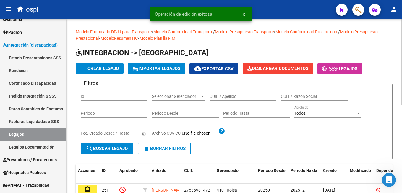
click at [213, 97] on input "CUIL / Apellido" at bounding box center [243, 96] width 67 height 5
paste input "27573336130"
type input "27573336130"
click at [114, 145] on button "search Buscar Legajo" at bounding box center [107, 148] width 52 height 12
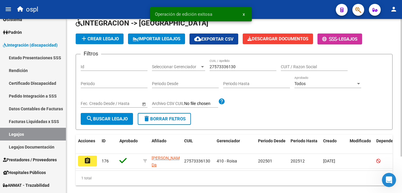
scroll to position [46, 0]
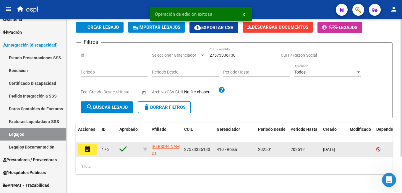
click at [87, 147] on mat-icon "assignment" at bounding box center [87, 148] width 7 height 7
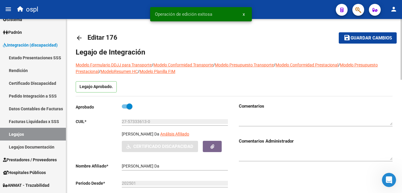
type input "ITAMARI ARRASCAIN DAYOMI"
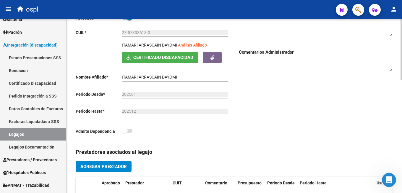
scroll to position [59, 0]
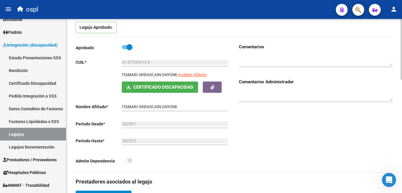
drag, startPoint x: 120, startPoint y: 75, endPoint x: 177, endPoint y: 73, distance: 56.8
click at [177, 73] on div "ITAMARI ARRASCAIN DAYOMI Análisis Afiliado Certificado Discapacidad ARCA Padrón" at bounding box center [153, 81] width 154 height 21
copy p "ITAMARI ARRASCAIN DAYOMI"
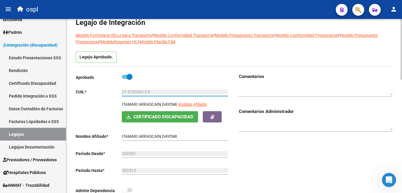
drag, startPoint x: 151, startPoint y: 91, endPoint x: 120, endPoint y: 91, distance: 30.2
click at [120, 91] on app-form-text-field "CUIL * 27-57333613-0 Ingresar CUIL" at bounding box center [152, 91] width 152 height 5
click at [172, 115] on span "Certificado Discapacidad" at bounding box center [163, 116] width 60 height 5
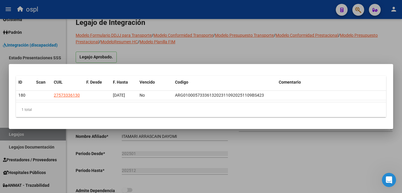
click at [255, 145] on div at bounding box center [201, 96] width 402 height 193
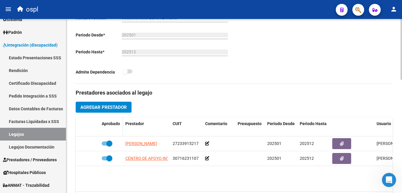
scroll to position [266, 0]
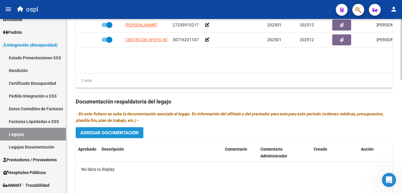
click at [121, 134] on span "Agregar Documentacion" at bounding box center [109, 132] width 58 height 5
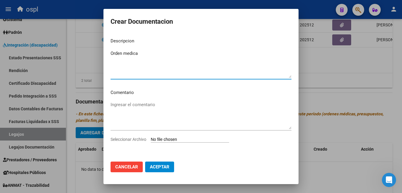
type textarea "Orden medica"
click at [225, 141] on input "Seleccionar Archivo" at bounding box center [190, 140] width 78 height 6
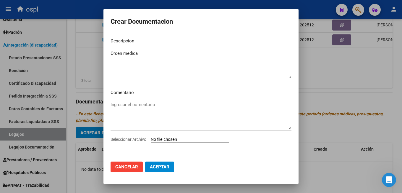
type input "C:\fakepath\ORDENES MEDICAS.pdf"
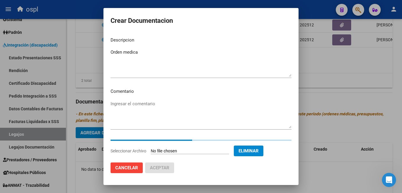
click at [160, 54] on textarea "Orden medica" at bounding box center [201, 63] width 181 height 28
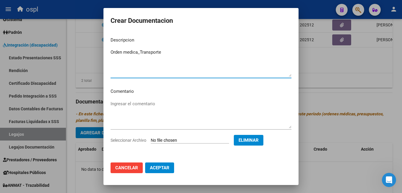
type textarea "Orden medica_Transporte"
click at [170, 165] on button "Aceptar" at bounding box center [159, 167] width 29 height 11
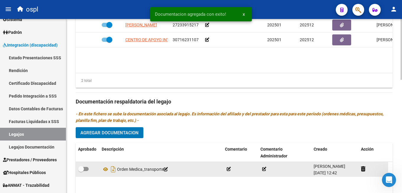
click at [86, 169] on span at bounding box center [83, 169] width 11 height 4
click at [81, 171] on input "checkbox" at bounding box center [81, 171] width 0 height 0
checkbox input "true"
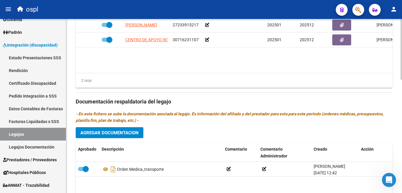
click at [119, 134] on span "Agregar Documentacion" at bounding box center [109, 132] width 58 height 5
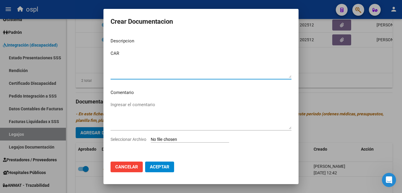
type textarea "CAR"
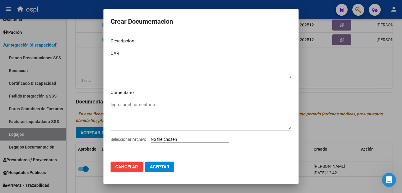
click at [193, 137] on input "Seleccionar Archivo" at bounding box center [190, 140] width 78 height 6
type input "C:\fakepath\CONSTANCIA ALUMNO (14).pdf"
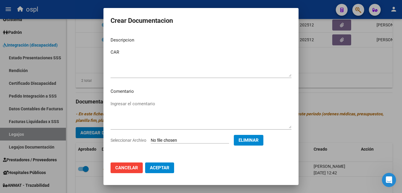
click at [162, 166] on span "Aceptar" at bounding box center [160, 167] width 20 height 5
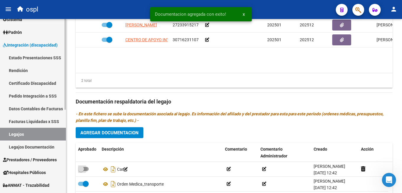
drag, startPoint x: 83, startPoint y: 168, endPoint x: 52, endPoint y: 64, distance: 108.3
click at [83, 168] on span at bounding box center [81, 169] width 6 height 6
click at [81, 171] on input "checkbox" at bounding box center [81, 171] width 0 height 0
checkbox input "true"
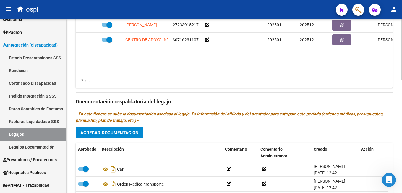
click at [129, 134] on span "Agregar Documentacion" at bounding box center [109, 132] width 58 height 5
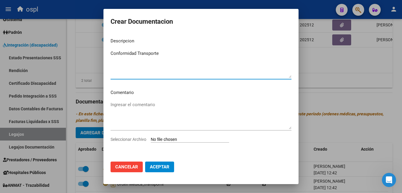
type textarea "Conformidad Transporte"
click at [205, 139] on input "Seleccionar Archivo" at bounding box center [190, 140] width 78 height 6
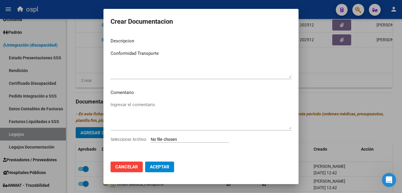
type input "C:\fakepath\CONFORMIDAD TRANSPORTE COMPLETA.pdf"
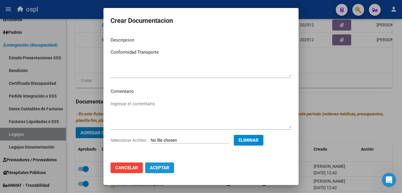
click at [164, 169] on span "Aceptar" at bounding box center [160, 167] width 20 height 5
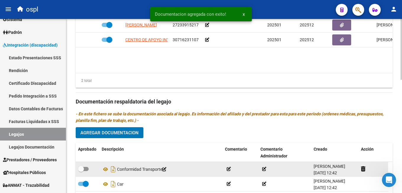
click at [85, 166] on label at bounding box center [83, 168] width 11 height 7
click at [81, 171] on input "checkbox" at bounding box center [81, 171] width 0 height 0
checkbox input "true"
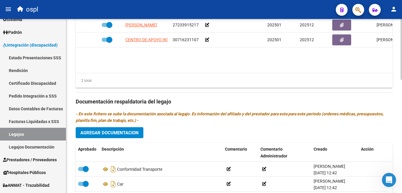
click at [128, 133] on span "Agregar Documentacion" at bounding box center [109, 132] width 58 height 5
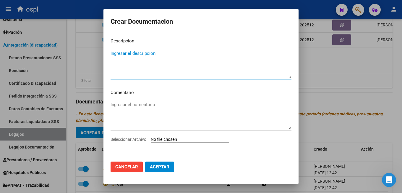
click at [182, 141] on input "Seleccionar Archivo" at bounding box center [190, 140] width 78 height 6
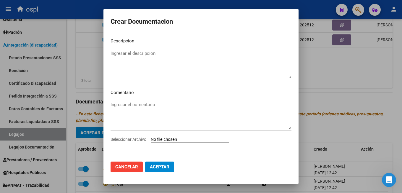
type input "C:\fakepath\CUD (16).pdf"
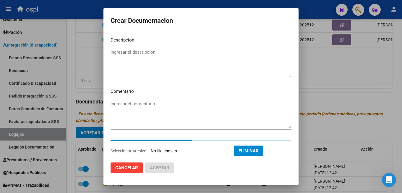
click at [138, 55] on textarea "Ingresar el descripcion" at bounding box center [201, 63] width 181 height 28
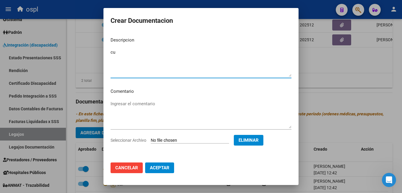
type textarea "c"
type textarea "CUD"
drag, startPoint x: 164, startPoint y: 167, endPoint x: 167, endPoint y: 165, distance: 3.7
click at [164, 167] on span "Aceptar" at bounding box center [160, 167] width 20 height 5
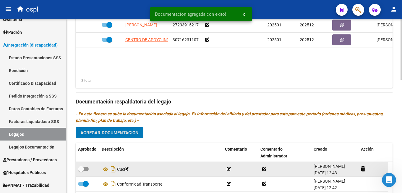
click at [84, 168] on span at bounding box center [83, 169] width 11 height 4
click at [81, 171] on input "checkbox" at bounding box center [81, 171] width 0 height 0
checkbox input "true"
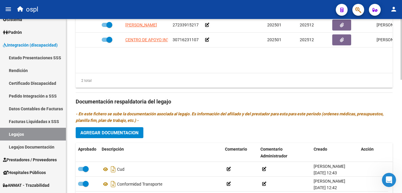
click at [131, 133] on span "Agregar Documentacion" at bounding box center [109, 132] width 58 height 5
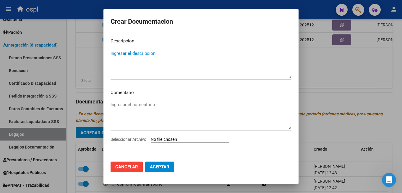
click at [186, 138] on input "Seleccionar Archivo" at bounding box center [190, 140] width 78 height 6
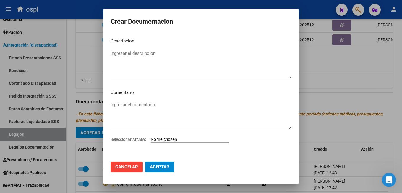
type input "C:\fakepath\Legajo_Transporte.pdf"
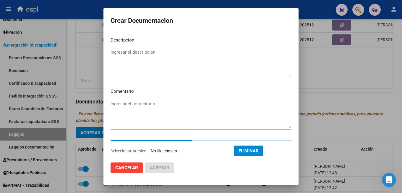
click at [137, 57] on textarea "Ingresar el descripcion" at bounding box center [201, 63] width 181 height 28
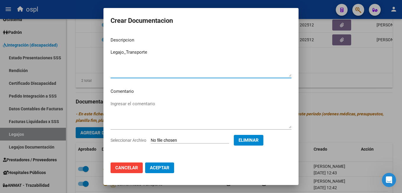
type textarea "Legajo_Transporte"
click at [165, 171] on button "Aceptar" at bounding box center [159, 167] width 29 height 11
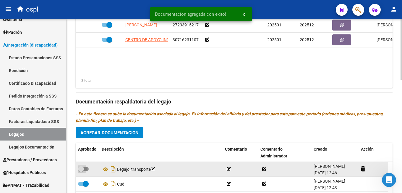
drag, startPoint x: 88, startPoint y: 169, endPoint x: 98, endPoint y: 169, distance: 10.4
click at [87, 169] on span at bounding box center [83, 169] width 11 height 4
click at [81, 171] on input "checkbox" at bounding box center [81, 171] width 0 height 0
checkbox input "true"
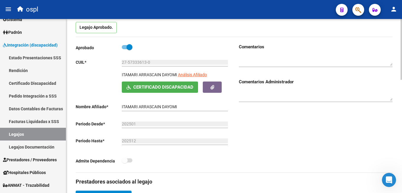
scroll to position [178, 0]
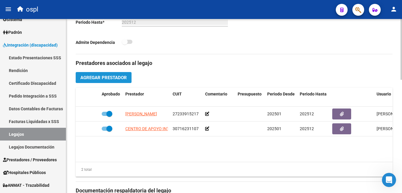
click at [115, 81] on button "Agregar Prestador" at bounding box center [104, 77] width 56 height 11
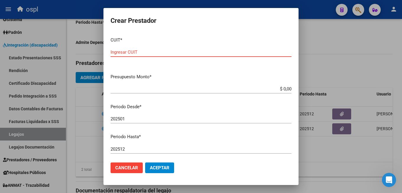
drag, startPoint x: 138, startPoint y: 57, endPoint x: 139, endPoint y: 53, distance: 4.2
paste input "27-42113078-2"
type input "27-42113078-2"
click at [145, 162] on button "Aceptar" at bounding box center [159, 167] width 29 height 11
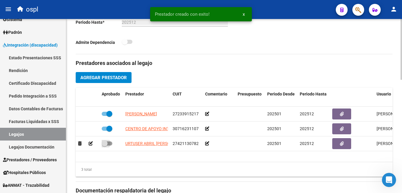
drag, startPoint x: 110, startPoint y: 144, endPoint x: 154, endPoint y: 153, distance: 45.0
click at [109, 144] on span at bounding box center [107, 143] width 11 height 4
click at [105, 145] on input "checkbox" at bounding box center [104, 145] width 0 height 0
checkbox input "true"
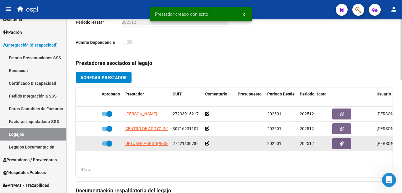
click at [208, 144] on icon at bounding box center [207, 143] width 4 height 4
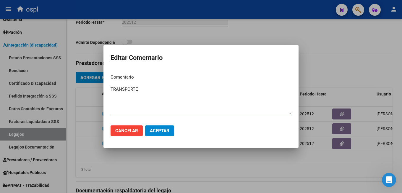
type textarea "TRANSPORTE"
click at [164, 131] on span "Aceptar" at bounding box center [160, 130] width 20 height 5
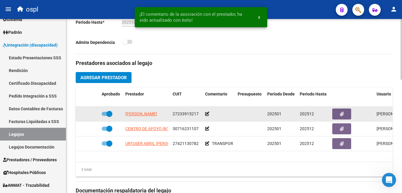
click at [209, 114] on icon at bounding box center [207, 114] width 4 height 4
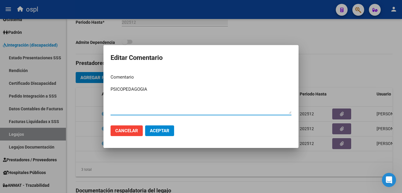
type textarea "PSICOPEDAGOGIA"
click at [167, 128] on button "Aceptar" at bounding box center [159, 130] width 29 height 11
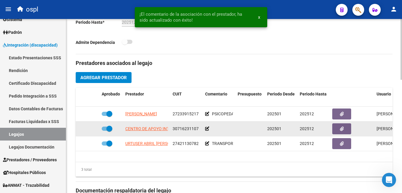
click at [209, 128] on icon at bounding box center [207, 128] width 4 height 4
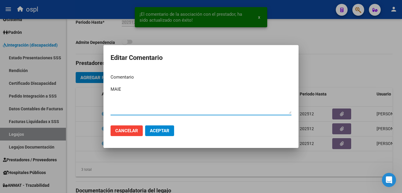
type textarea "MAIE"
click at [171, 128] on button "Aceptar" at bounding box center [159, 130] width 29 height 11
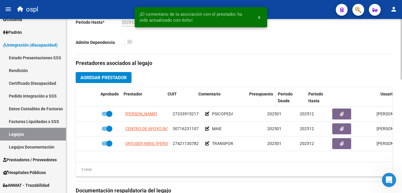
drag, startPoint x: 234, startPoint y: 96, endPoint x: 256, endPoint y: 95, distance: 21.9
click at [256, 95] on div "Aprobado Prestador CUIT Comentario Presupuesto Periodo Desde Periodo Hasta Usua…" at bounding box center [258, 98] width 364 height 20
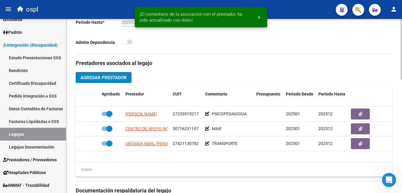
click at [243, 167] on div "3 total" at bounding box center [234, 169] width 317 height 15
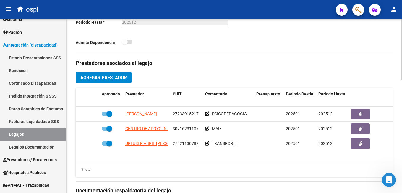
click at [129, 42] on span at bounding box center [127, 42] width 11 height 4
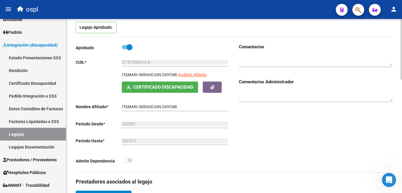
click at [128, 49] on span at bounding box center [130, 47] width 6 height 6
click at [125, 49] on input "checkbox" at bounding box center [125, 49] width 0 height 0
checkbox input "false"
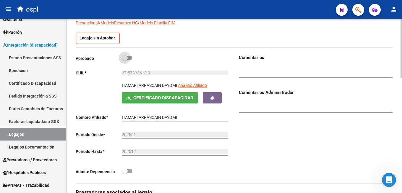
scroll to position [70, 0]
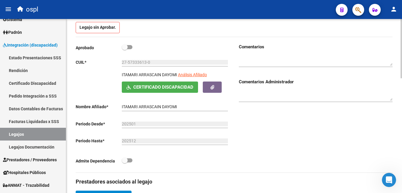
click at [125, 162] on span at bounding box center [125, 160] width 6 height 6
click at [125, 162] on input "checkbox" at bounding box center [125, 162] width 0 height 0
checkbox input "true"
click at [127, 48] on span at bounding box center [125, 47] width 6 height 6
click at [125, 49] on input "checkbox" at bounding box center [125, 49] width 0 height 0
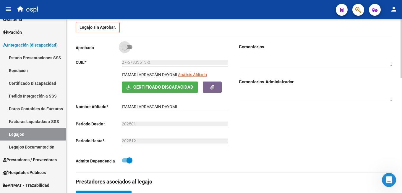
checkbox input "true"
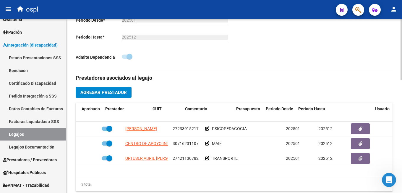
scroll to position [0, 65]
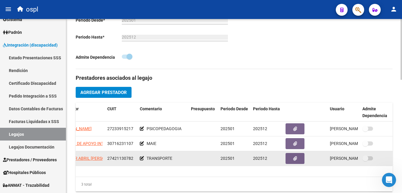
click at [364, 160] on span at bounding box center [366, 158] width 6 height 6
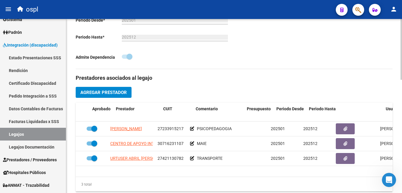
scroll to position [0, 0]
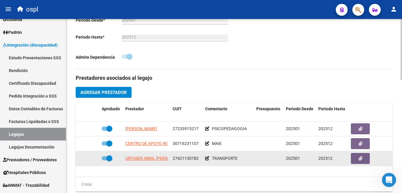
click at [107, 158] on span at bounding box center [110, 158] width 6 height 6
click at [105, 160] on input "checkbox" at bounding box center [104, 160] width 0 height 0
checkbox input "false"
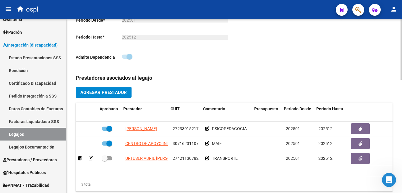
scroll to position [0, 65]
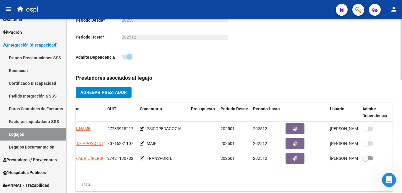
drag, startPoint x: 367, startPoint y: 157, endPoint x: 315, endPoint y: 170, distance: 53.3
click at [367, 157] on span at bounding box center [366, 158] width 6 height 6
click at [366, 160] on input "checkbox" at bounding box center [365, 160] width 0 height 0
checkbox input "true"
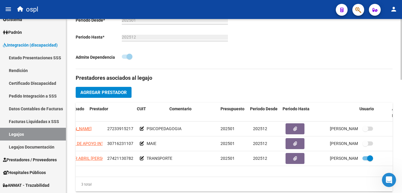
scroll to position [0, 0]
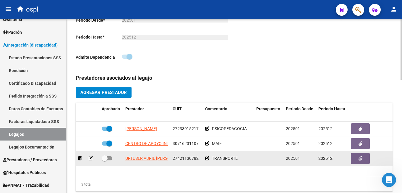
drag, startPoint x: 102, startPoint y: 158, endPoint x: 109, endPoint y: 159, distance: 7.7
click at [104, 158] on datatable-body-cell at bounding box center [111, 158] width 24 height 15
drag, startPoint x: 109, startPoint y: 158, endPoint x: 105, endPoint y: 160, distance: 4.9
click at [108, 158] on span at bounding box center [107, 158] width 11 height 4
click at [105, 160] on input "checkbox" at bounding box center [104, 160] width 0 height 0
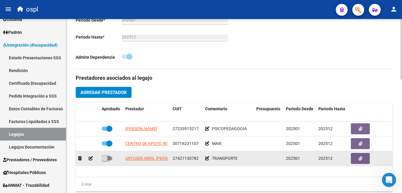
checkbox input "true"
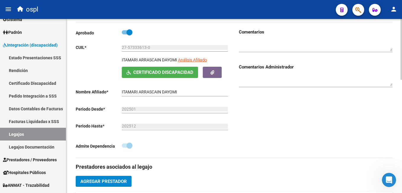
scroll to position [44, 0]
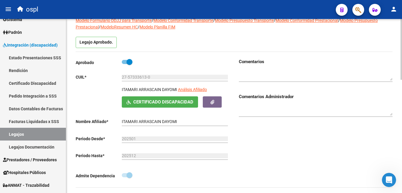
drag, startPoint x: 123, startPoint y: 91, endPoint x: 162, endPoint y: 89, distance: 39.4
click at [162, 89] on p "ITAMARI ARRASCAIN DAYOMI" at bounding box center [149, 89] width 55 height 7
click at [129, 88] on p "ITAMARI ARRASCAIN DAYOMI" at bounding box center [149, 89] width 55 height 7
click at [122, 89] on p "ITAMARI ARRASCAIN DAYOMI" at bounding box center [149, 89] width 55 height 7
drag, startPoint x: 122, startPoint y: 90, endPoint x: 162, endPoint y: 91, distance: 40.0
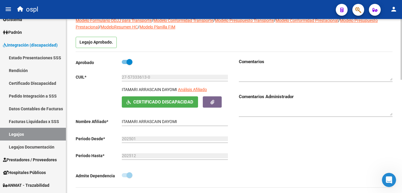
click at [162, 91] on div "ITAMARI ARRASCAIN DAYOMI Análisis Afiliado Certificado Discapacidad ARCA Padrón" at bounding box center [153, 96] width 154 height 21
copy p "[PERSON_NAME]"
drag, startPoint x: 163, startPoint y: 90, endPoint x: 178, endPoint y: 88, distance: 14.3
click at [178, 88] on div "ITAMARI ARRASCAIN DAYOMI Análisis Afiliado" at bounding box center [176, 91] width 108 height 10
copy p "DAYOMI"
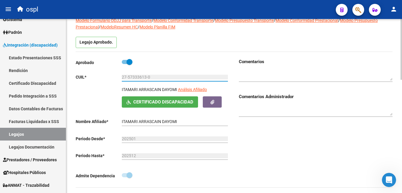
drag, startPoint x: 128, startPoint y: 77, endPoint x: 145, endPoint y: 76, distance: 17.2
click at [145, 76] on input "27-57333613-0" at bounding box center [175, 77] width 106 height 5
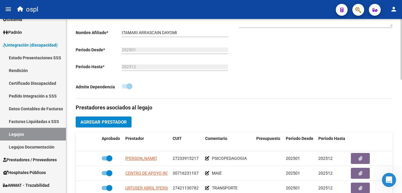
scroll to position [192, 0]
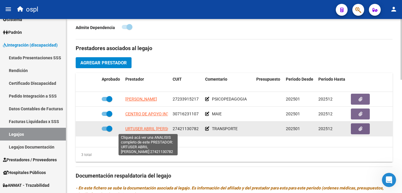
drag, startPoint x: 170, startPoint y: 129, endPoint x: 126, endPoint y: 129, distance: 44.1
click at [126, 129] on datatable-body-cell "URTUSER ABRIL [PERSON_NAME]" at bounding box center [146, 128] width 47 height 15
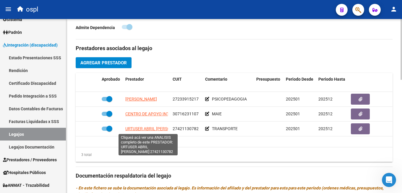
copy span "URTUSER ABRIL [PERSON_NAME]"
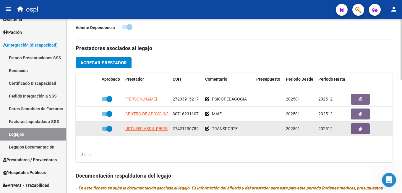
drag, startPoint x: 173, startPoint y: 128, endPoint x: 197, endPoint y: 127, distance: 24.0
click at [197, 127] on span "27421130782" at bounding box center [186, 128] width 26 height 5
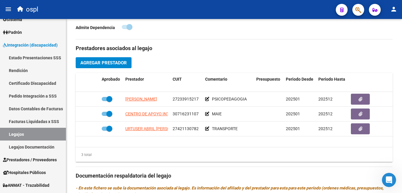
copy span "27421130782"
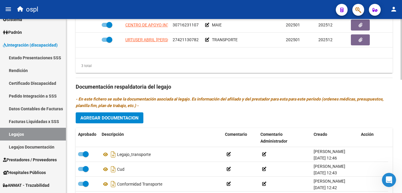
scroll to position [222, 0]
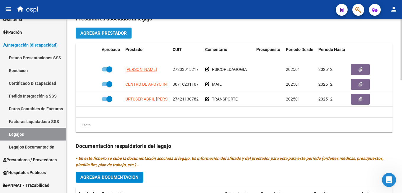
click at [108, 35] on span "Agregar Prestador" at bounding box center [103, 32] width 46 height 5
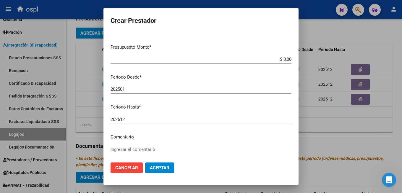
scroll to position [78, 0]
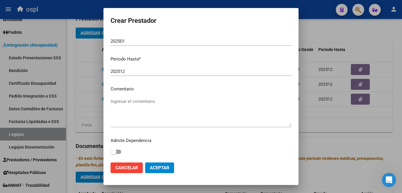
type input "27-25550517-9"
click at [159, 168] on span "Aceptar" at bounding box center [160, 167] width 20 height 5
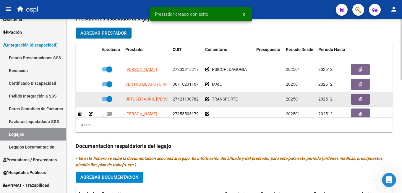
scroll to position [11, 0]
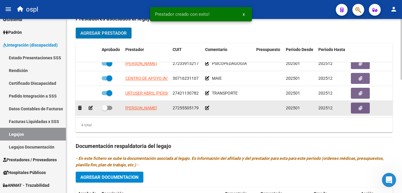
click at [107, 105] on span at bounding box center [105, 108] width 6 height 6
click at [105, 110] on input "checkbox" at bounding box center [104, 110] width 0 height 0
checkbox input "true"
click at [210, 104] on div at bounding box center [228, 107] width 46 height 7
click at [206, 106] on icon at bounding box center [207, 108] width 4 height 4
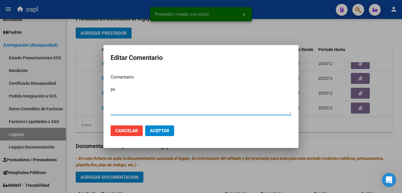
type textarea "p"
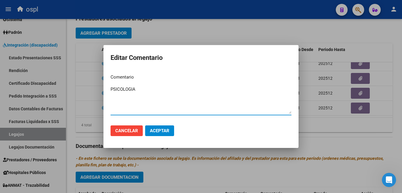
type textarea "PSICOLOGIA"
click at [169, 131] on span "Aceptar" at bounding box center [160, 130] width 20 height 5
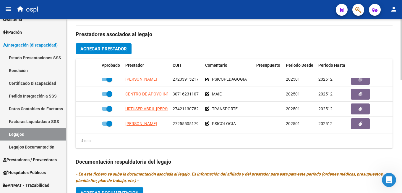
scroll to position [325, 0]
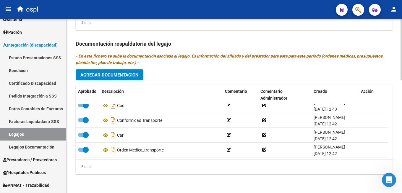
click at [402, 175] on div at bounding box center [401, 162] width 1 height 61
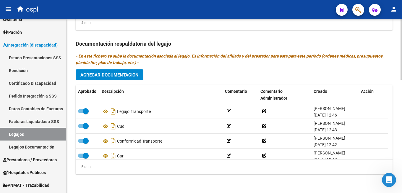
click at [113, 75] on span "Agregar Documentacion" at bounding box center [109, 74] width 58 height 5
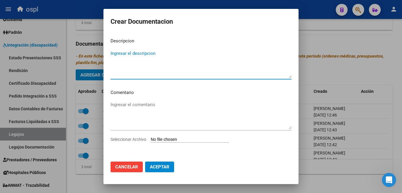
click at [171, 140] on input "Seleccionar Archivo" at bounding box center [190, 140] width 78 height 6
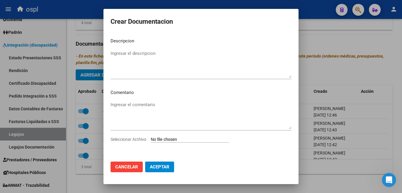
type input "C:\fakepath\PDF UNIFICADO- DAYOMI [PERSON_NAME].pdf"
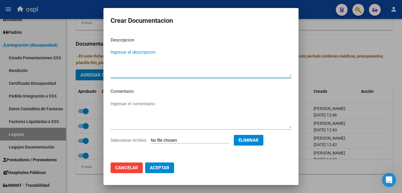
drag, startPoint x: 157, startPoint y: 61, endPoint x: 163, endPoint y: 63, distance: 6.0
click at [155, 61] on textarea "Ingresar el descripcion" at bounding box center [201, 63] width 181 height 28
type textarea "Legajo_Psicologia"
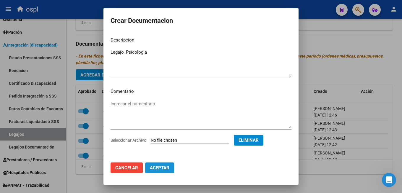
click at [166, 171] on button "Aceptar" at bounding box center [159, 167] width 29 height 11
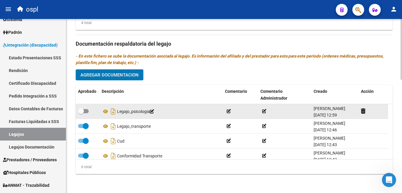
click at [78, 111] on span at bounding box center [81, 111] width 6 height 6
click at [81, 113] on input "checkbox" at bounding box center [81, 113] width 0 height 0
checkbox input "true"
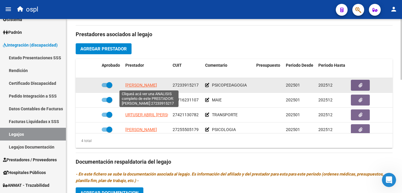
click at [151, 85] on span "[PERSON_NAME]" at bounding box center [141, 85] width 32 height 5
type textarea "27233915217"
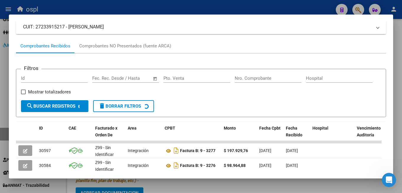
scroll to position [86, 0]
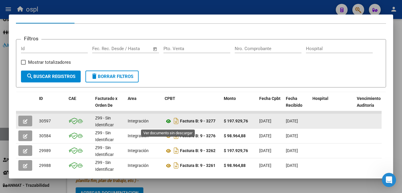
click at [169, 125] on icon at bounding box center [169, 120] width 8 height 7
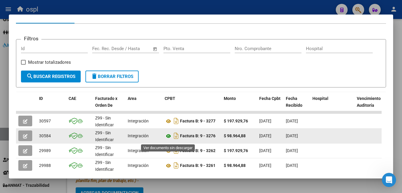
click at [170, 139] on icon at bounding box center [169, 135] width 8 height 7
